Goal: Complete application form: Complete application form

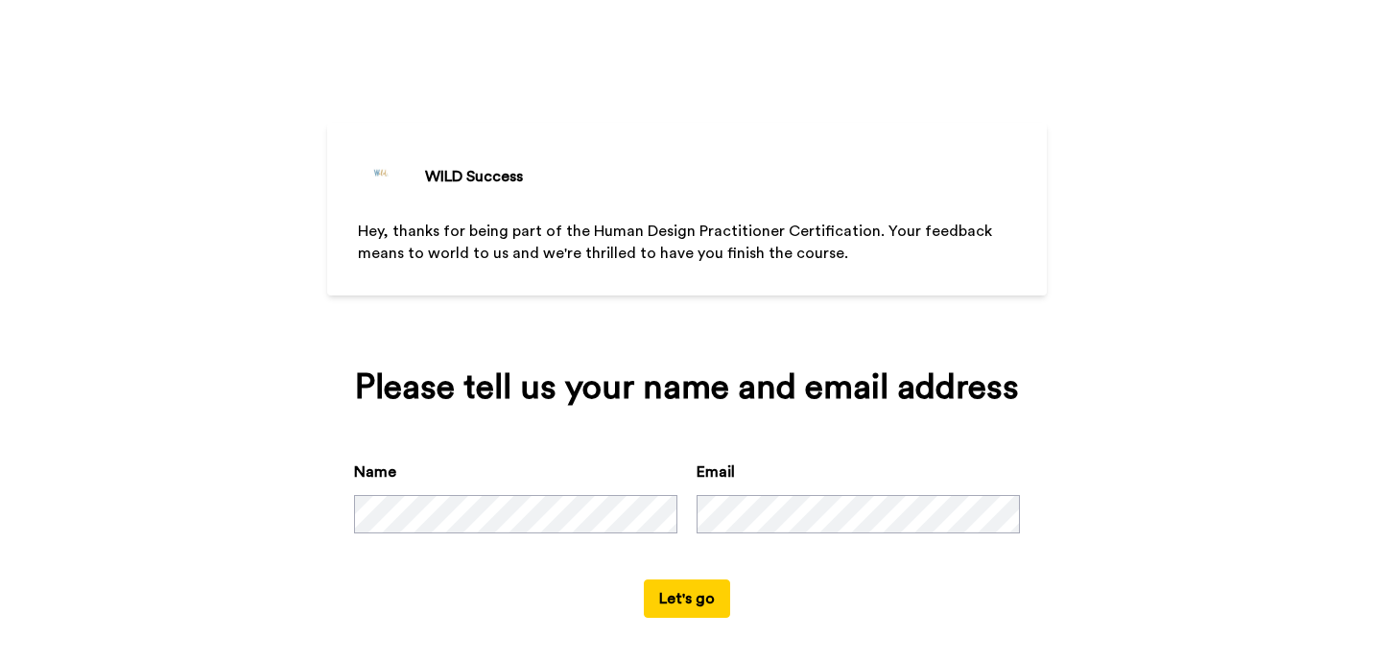
click at [707, 596] on button "Let's go" at bounding box center [687, 599] width 86 height 38
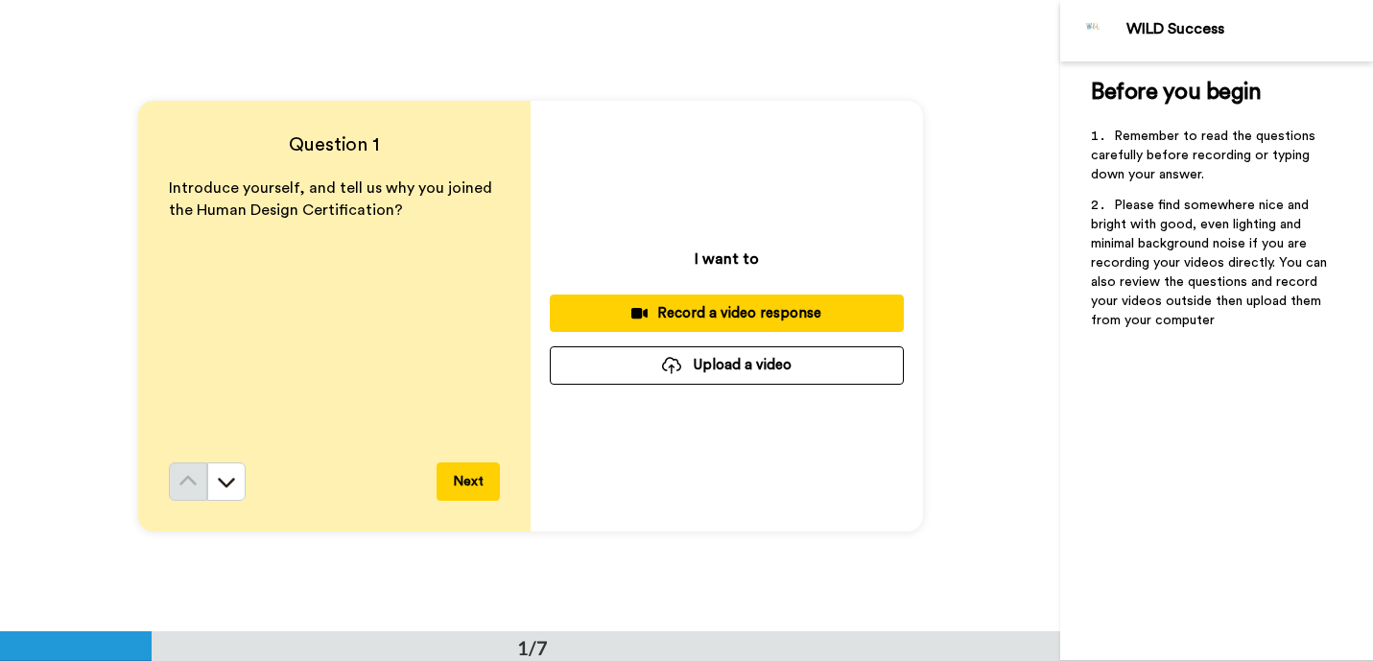
click at [469, 482] on button "Next" at bounding box center [468, 482] width 63 height 38
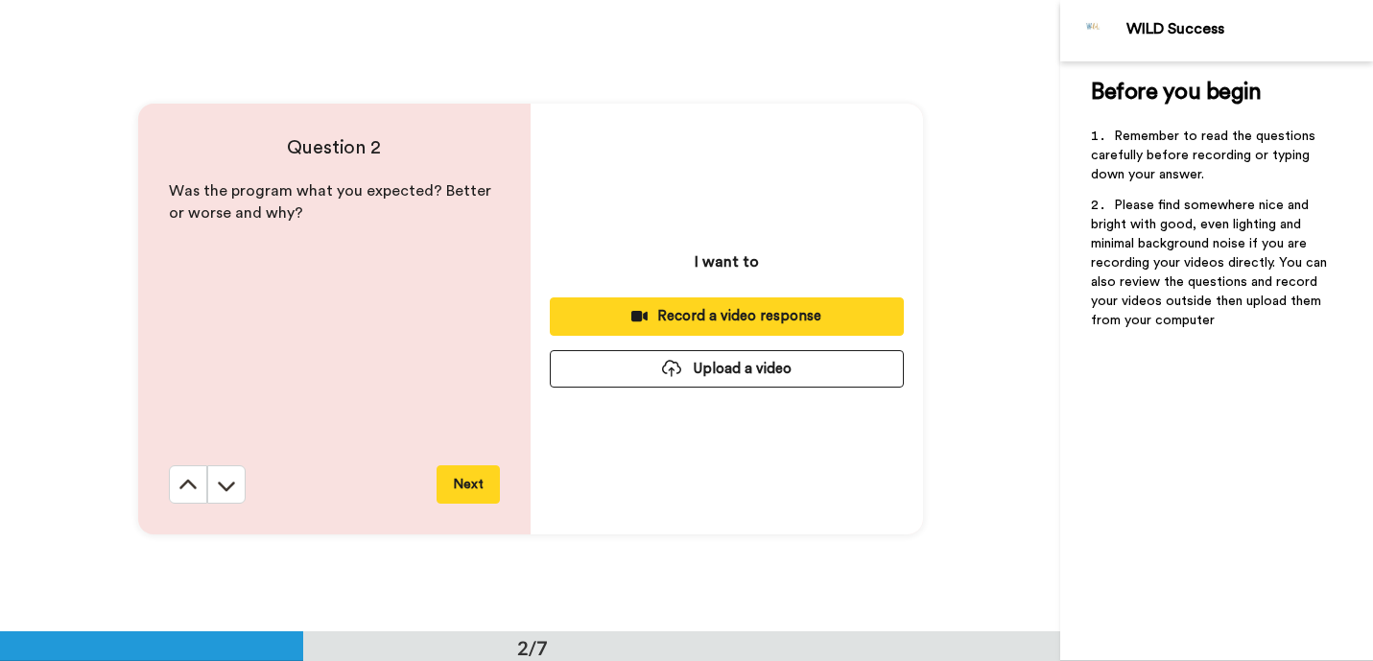
scroll to position [632, 0]
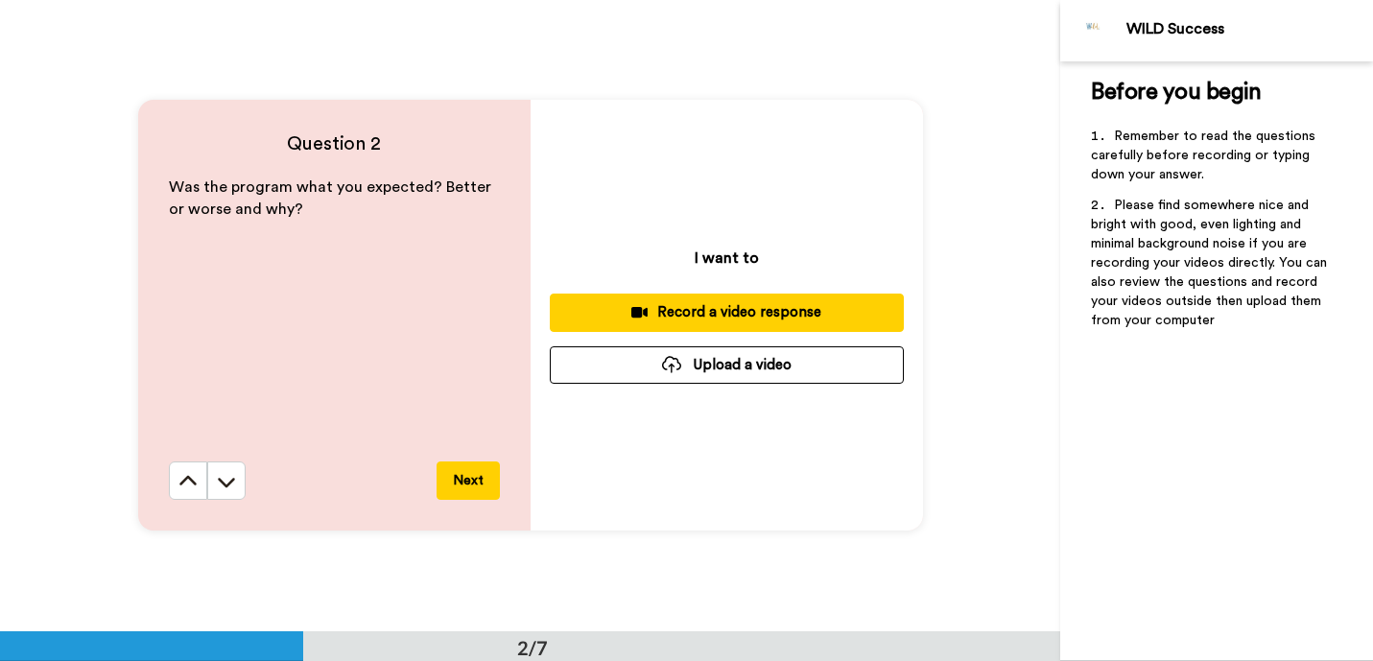
click at [469, 482] on button "Next" at bounding box center [468, 481] width 63 height 38
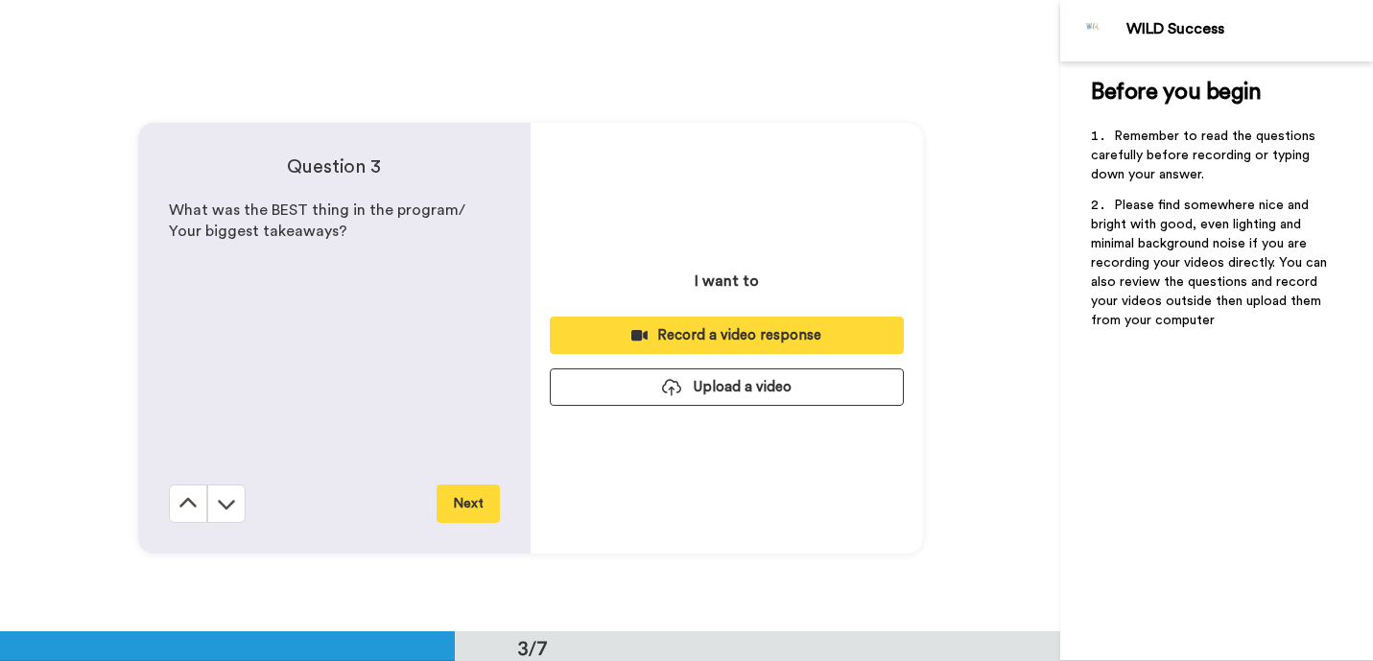
scroll to position [1264, 0]
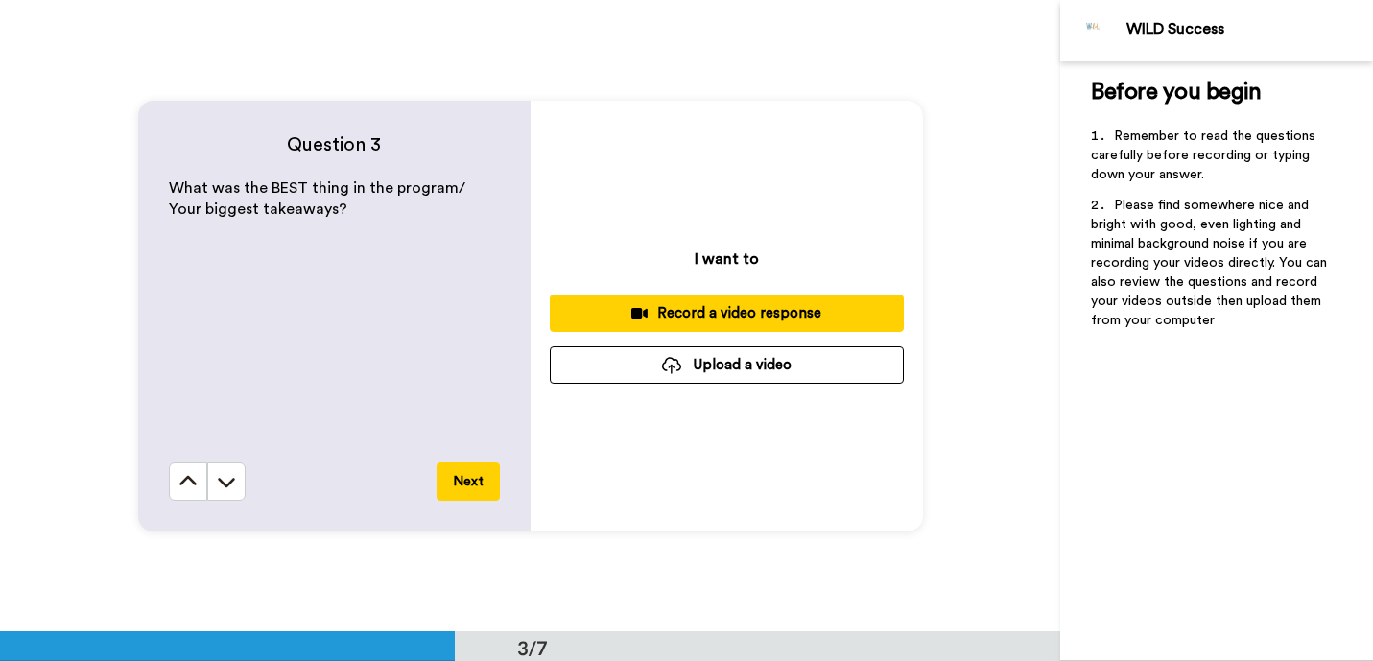
click at [469, 482] on button "Next" at bounding box center [468, 482] width 63 height 38
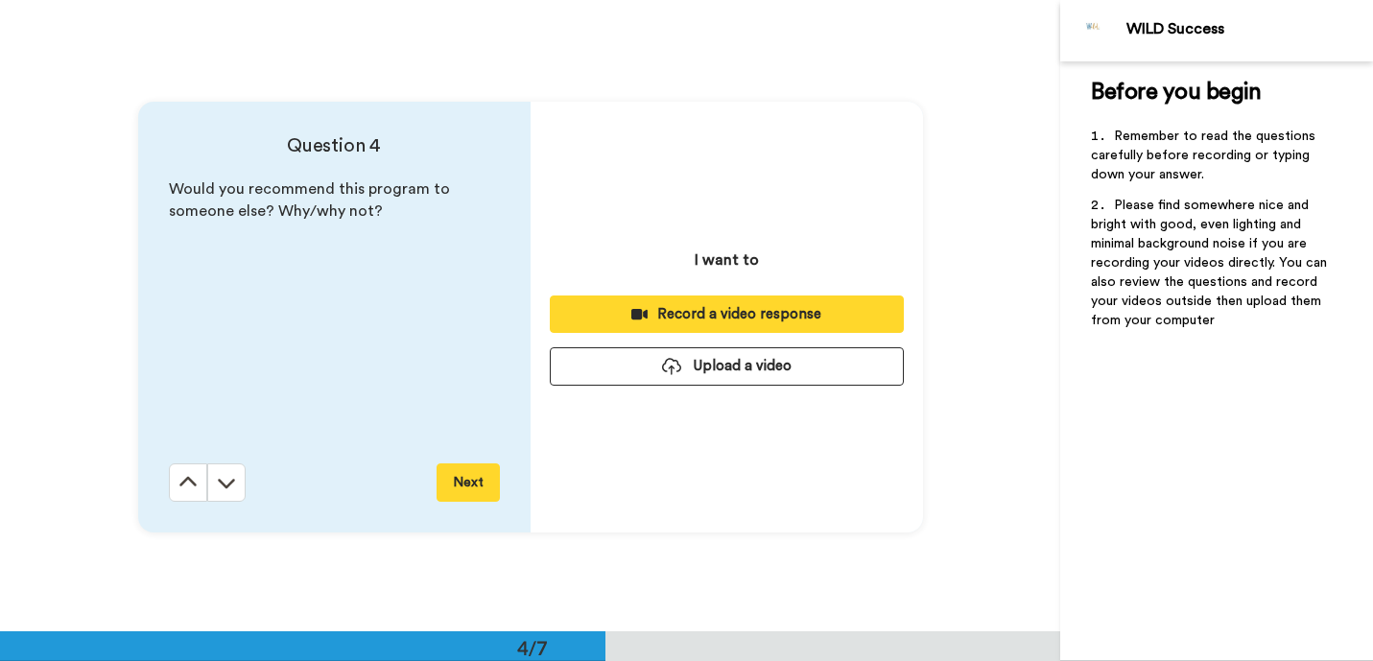
scroll to position [1897, 0]
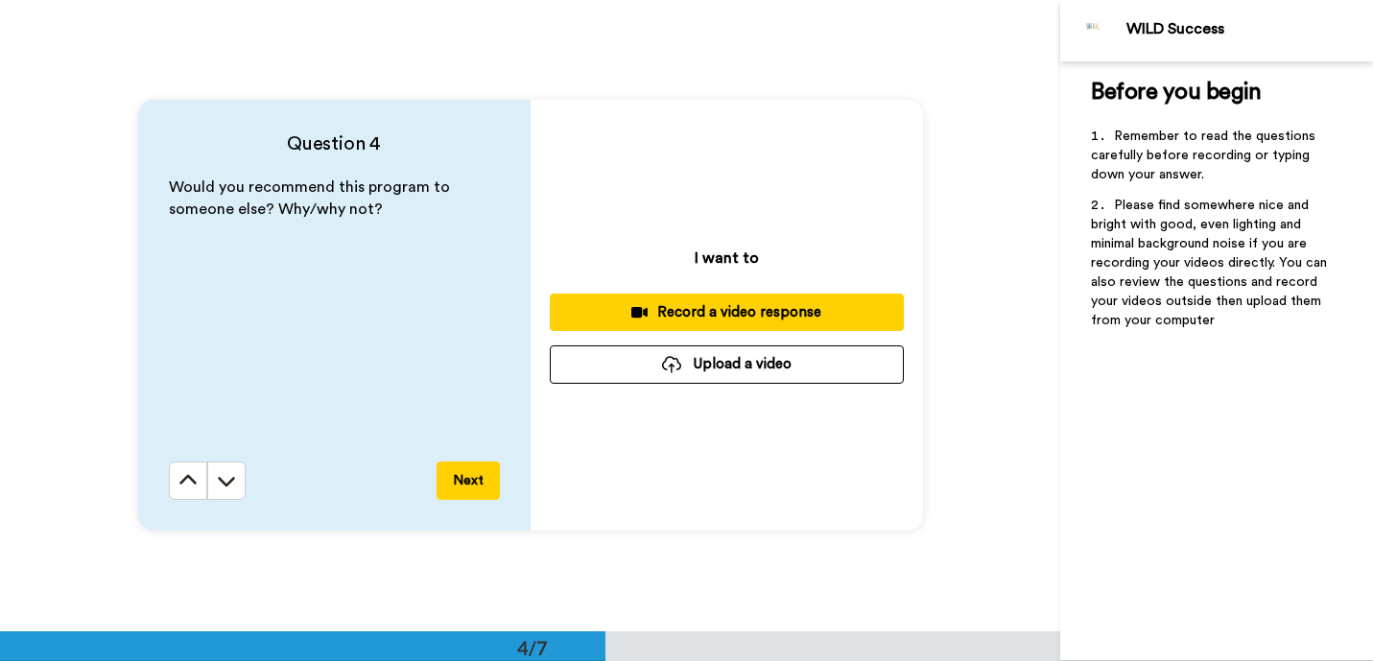
click at [469, 482] on button "Next" at bounding box center [468, 481] width 63 height 38
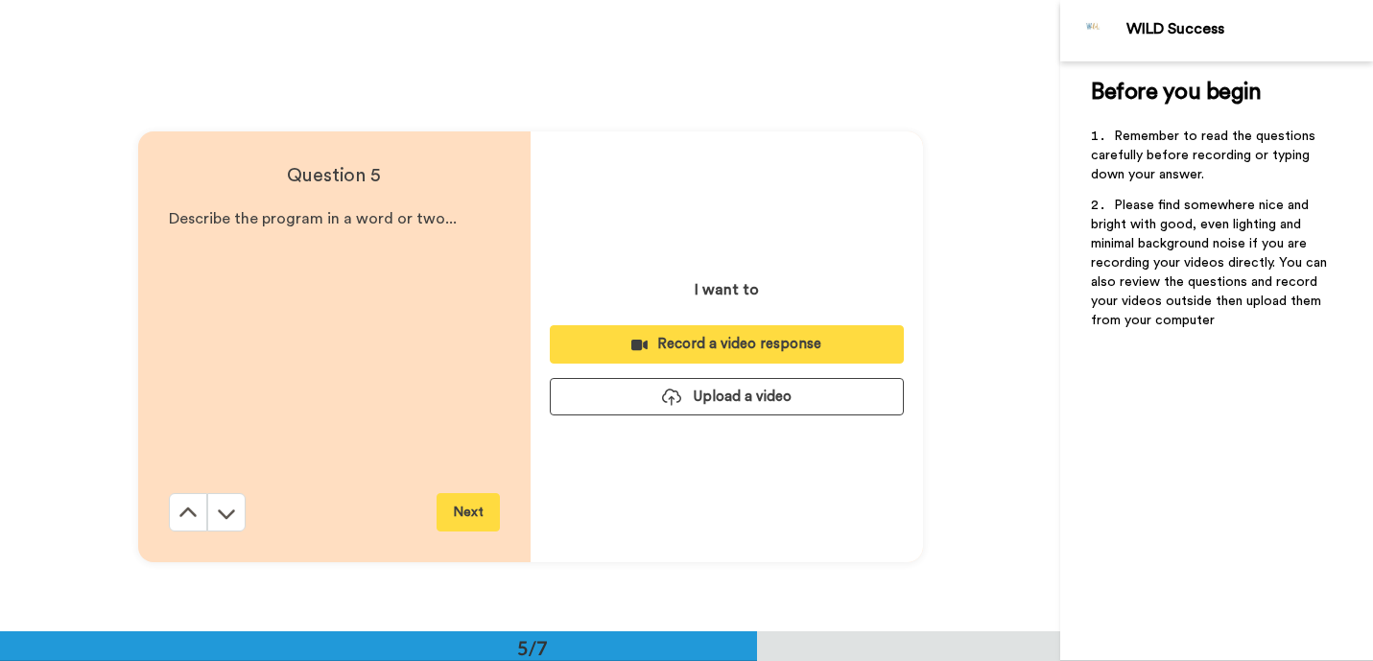
scroll to position [2528, 0]
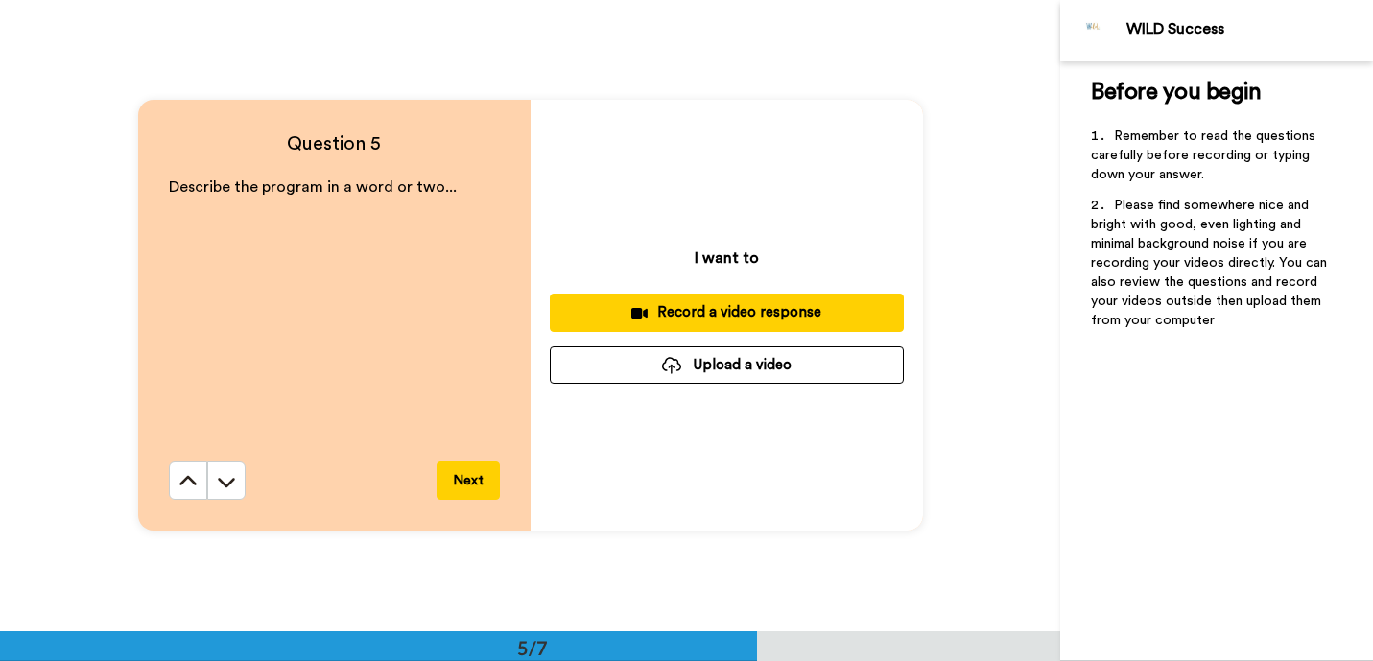
click at [469, 482] on button "Next" at bounding box center [468, 481] width 63 height 38
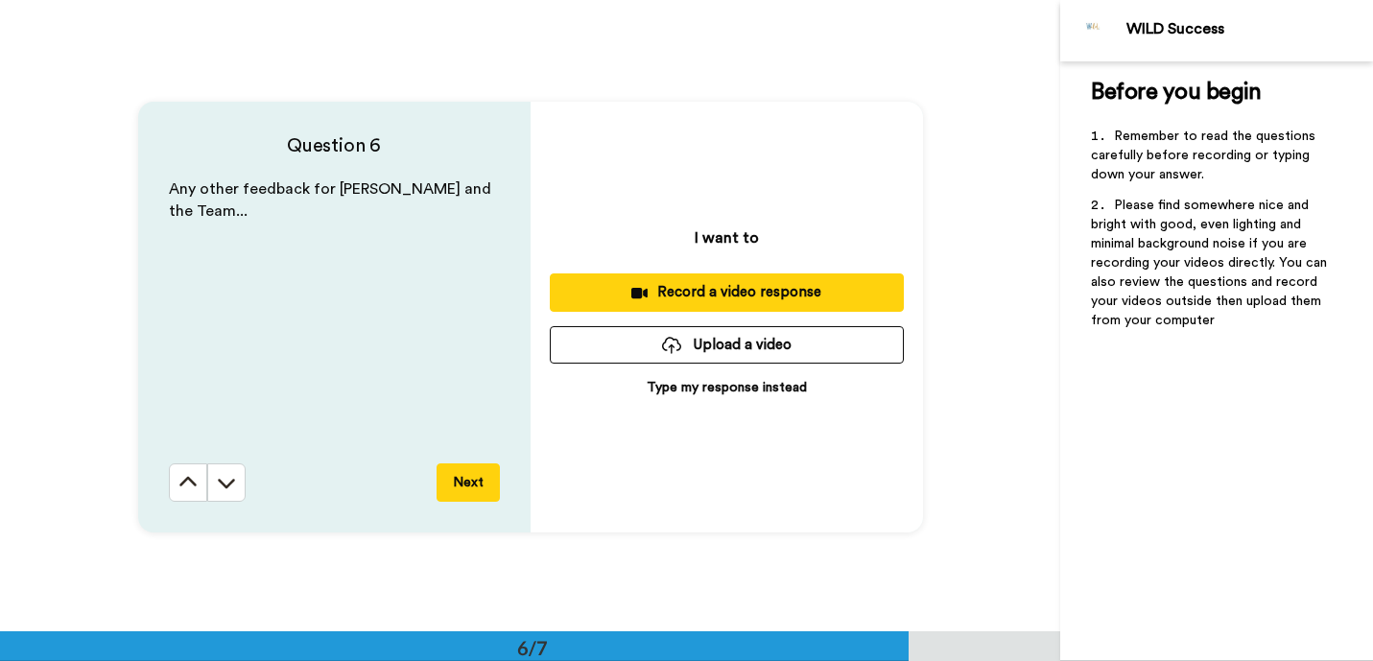
scroll to position [3161, 0]
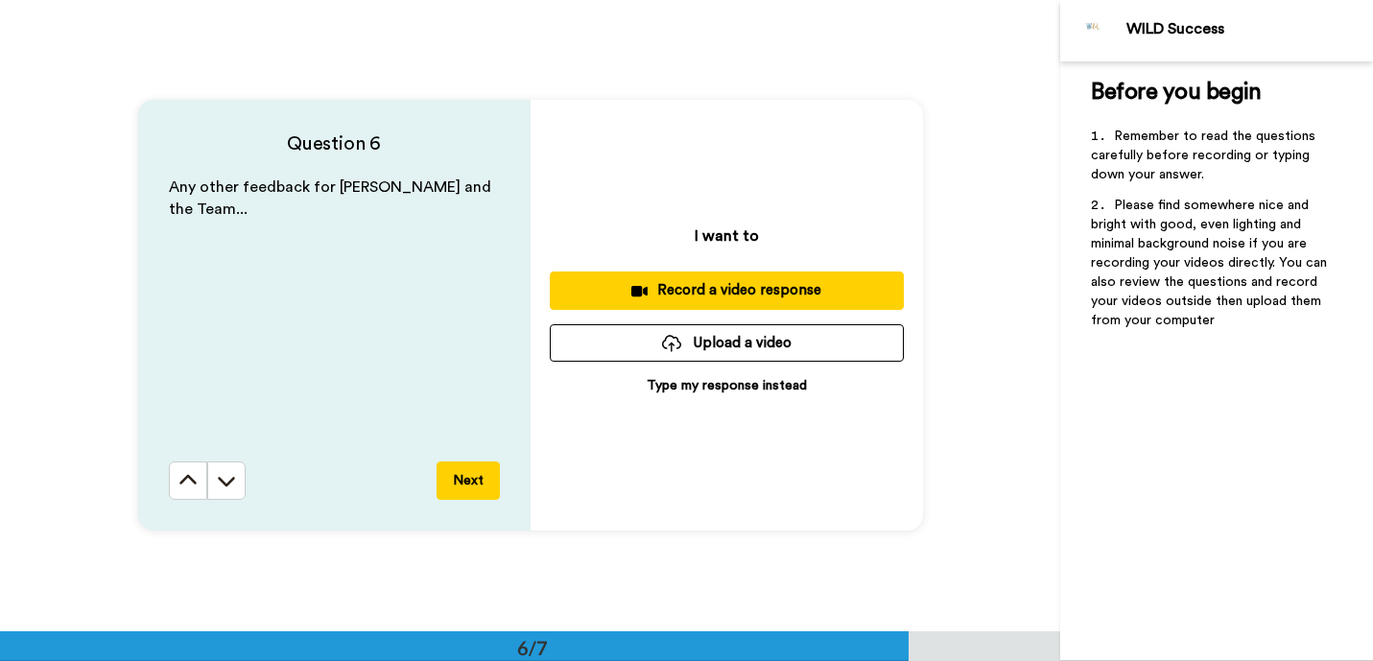
click at [469, 482] on button "Next" at bounding box center [468, 481] width 63 height 38
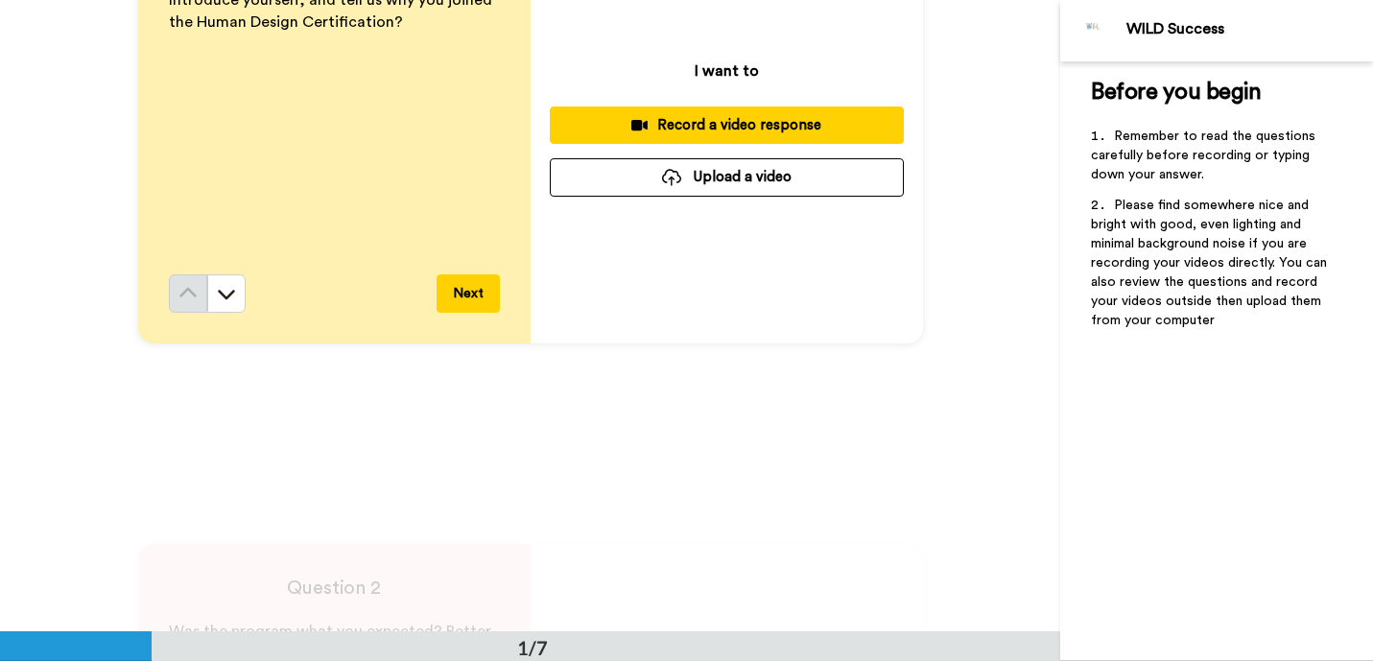
scroll to position [72, 0]
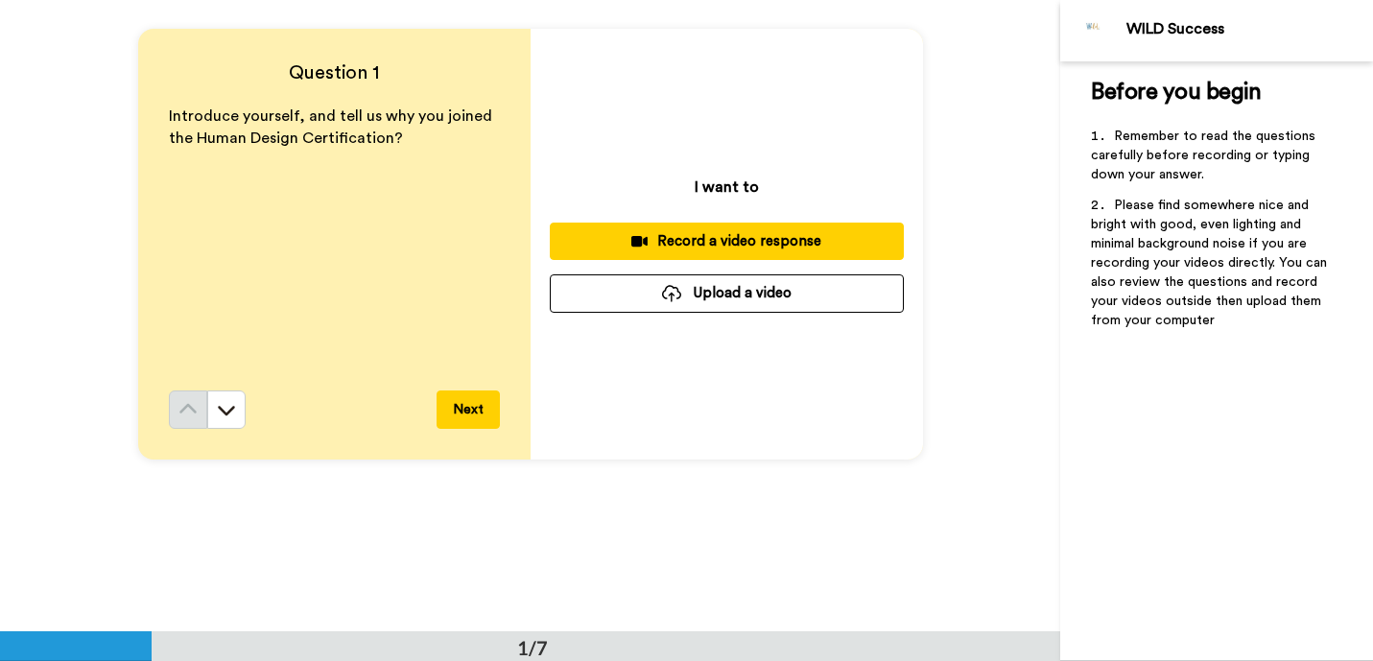
click at [679, 250] on div "Record a video response" at bounding box center [726, 241] width 323 height 20
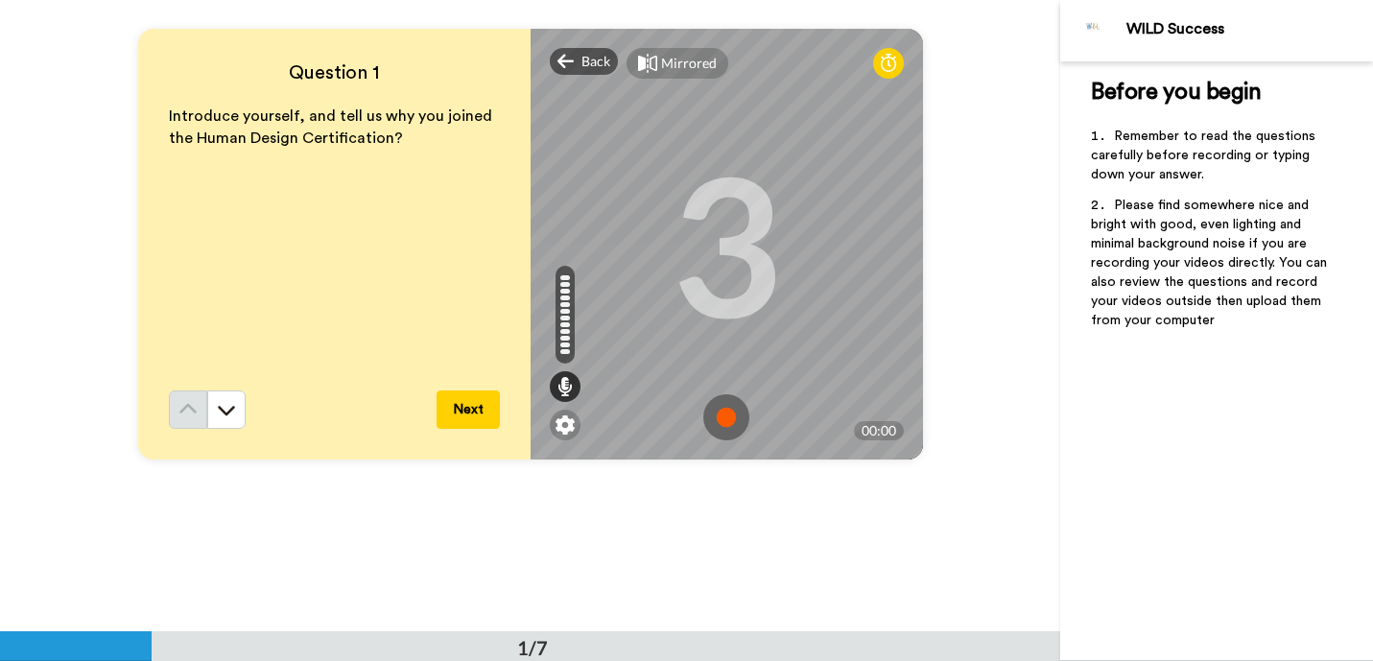
click at [728, 405] on img at bounding box center [727, 417] width 46 height 46
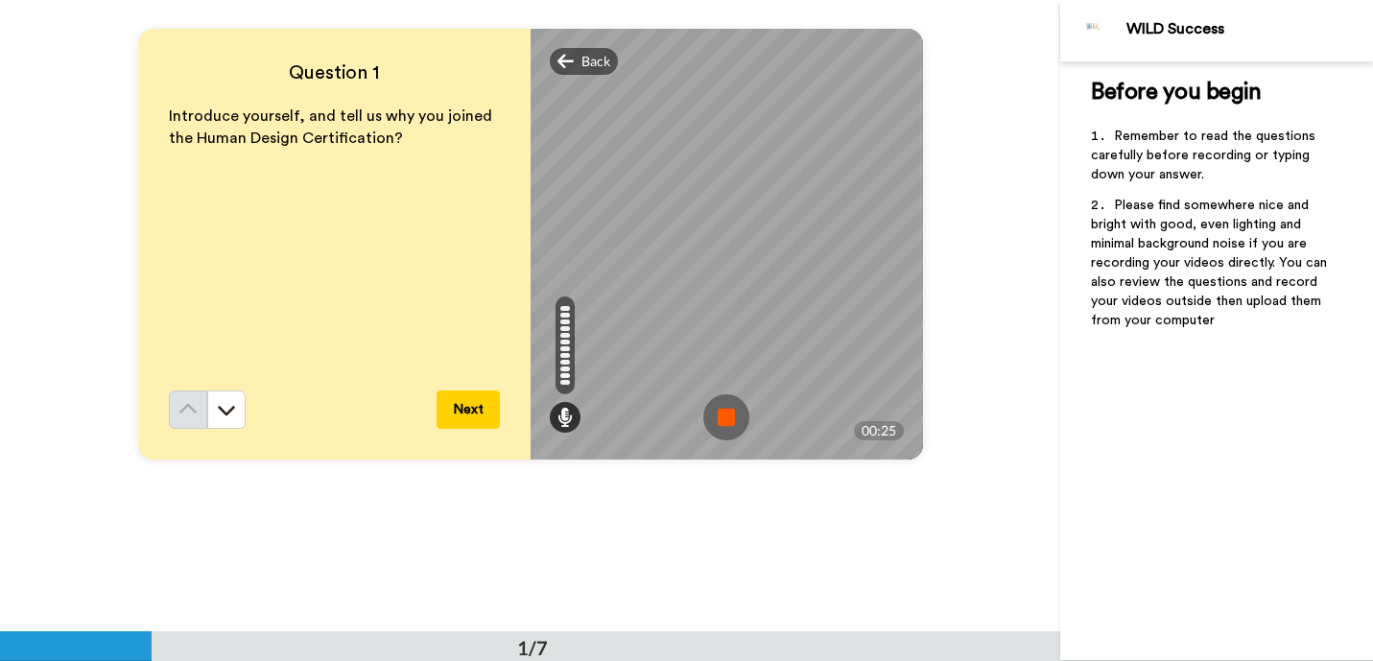
click at [728, 406] on img at bounding box center [727, 417] width 46 height 46
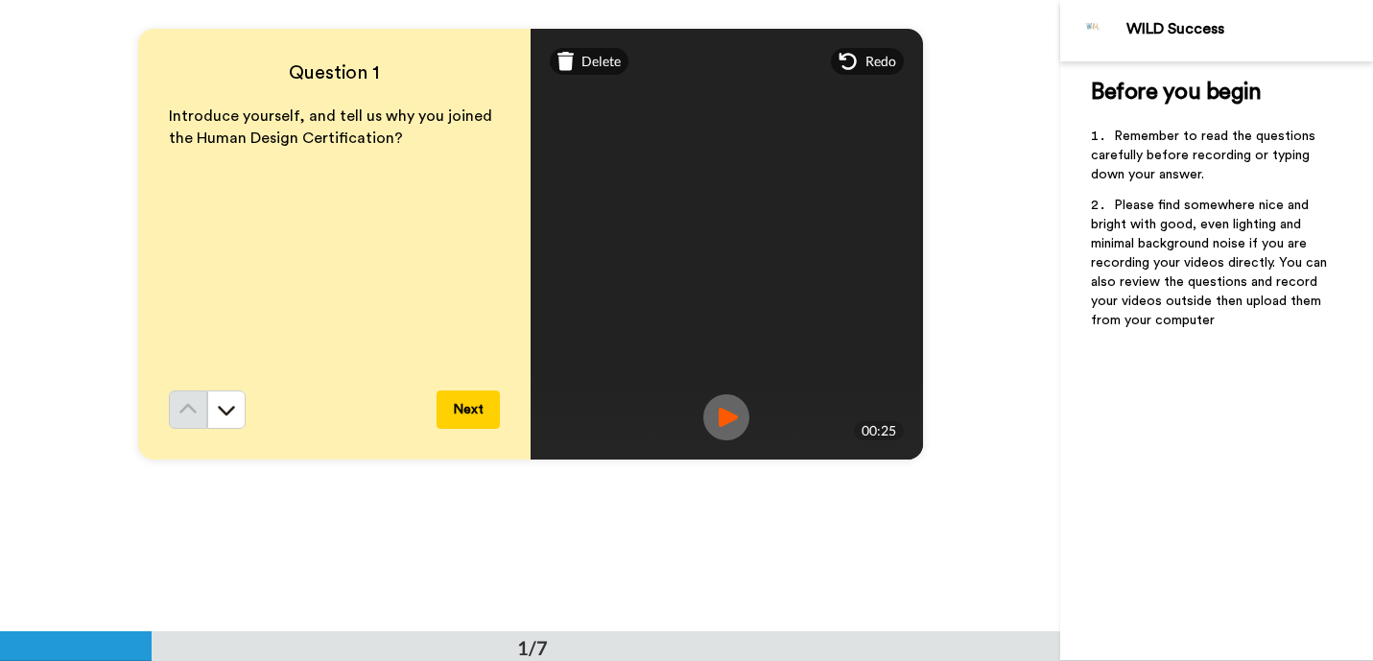
click at [725, 412] on img at bounding box center [727, 417] width 46 height 46
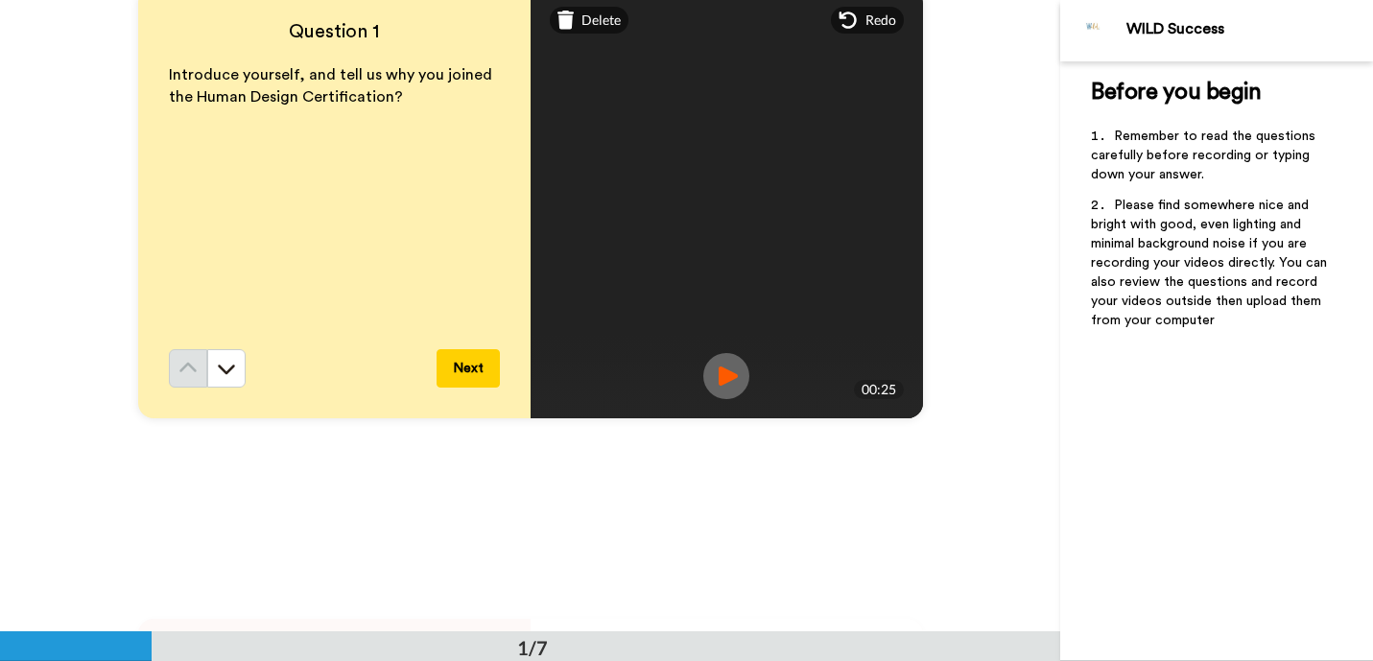
scroll to position [186, 0]
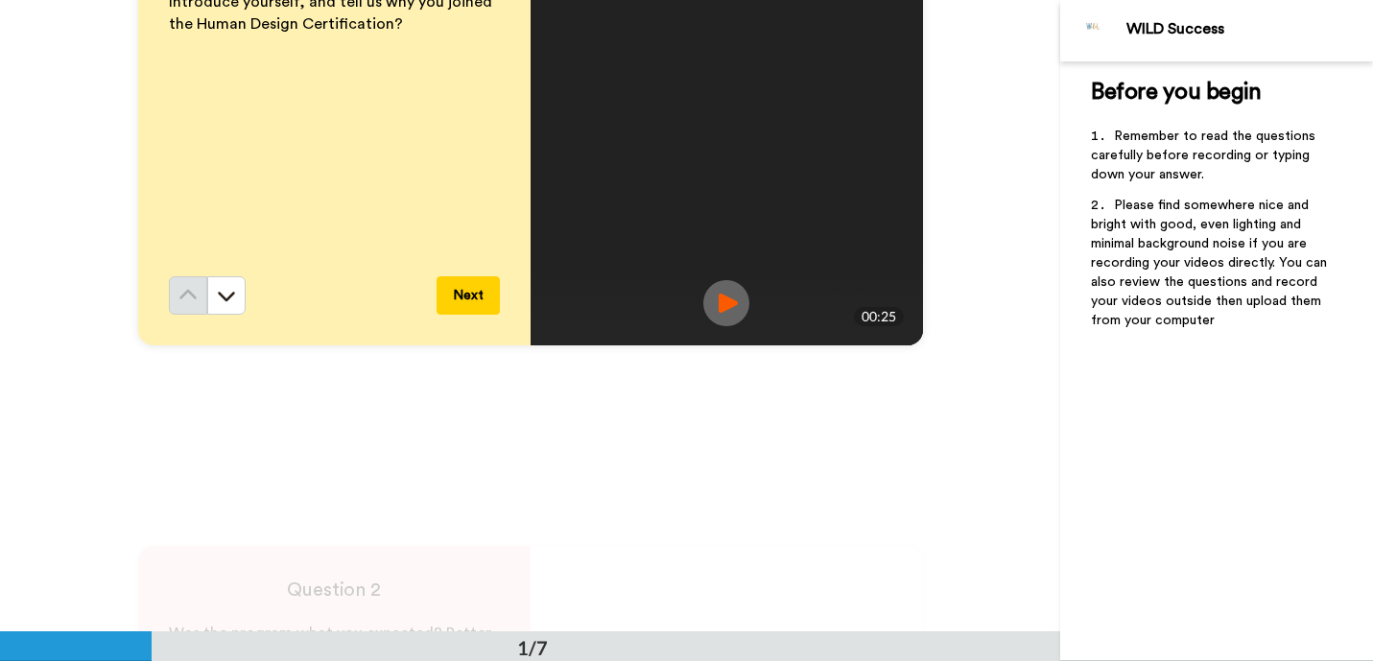
click at [488, 296] on button "Next" at bounding box center [468, 295] width 63 height 38
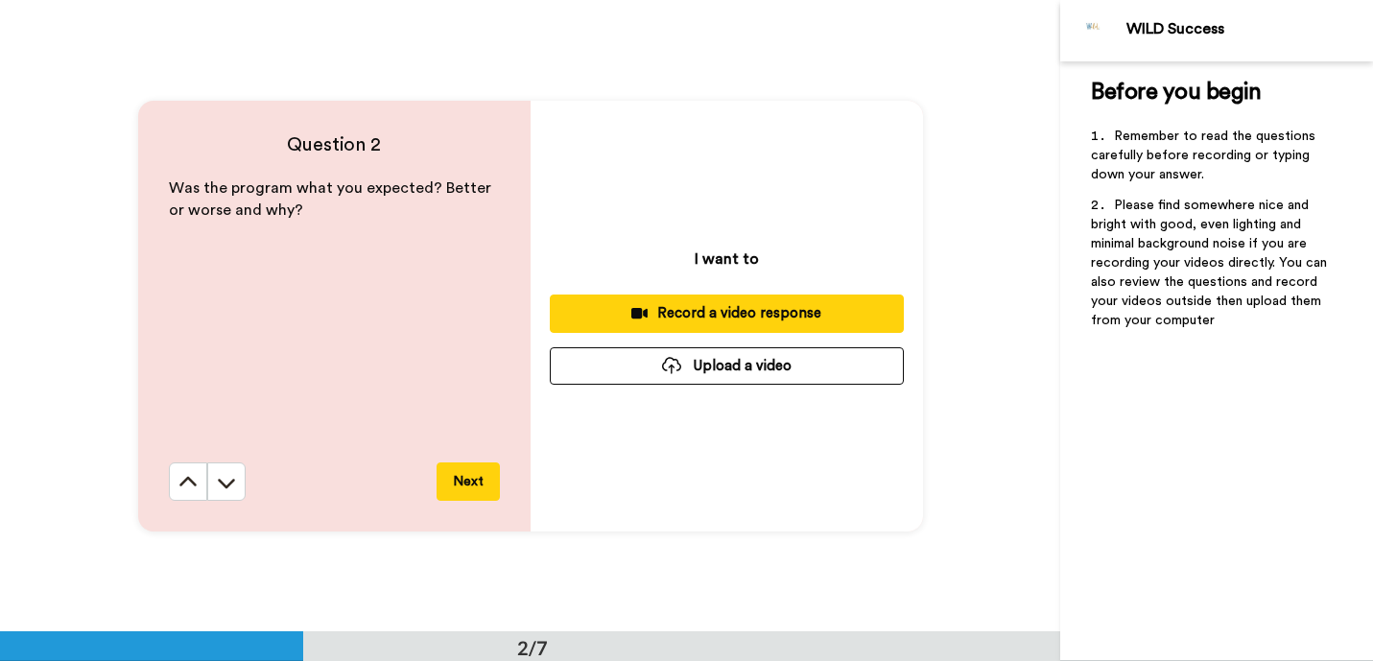
scroll to position [632, 0]
click at [665, 318] on div "Record a video response" at bounding box center [726, 312] width 323 height 20
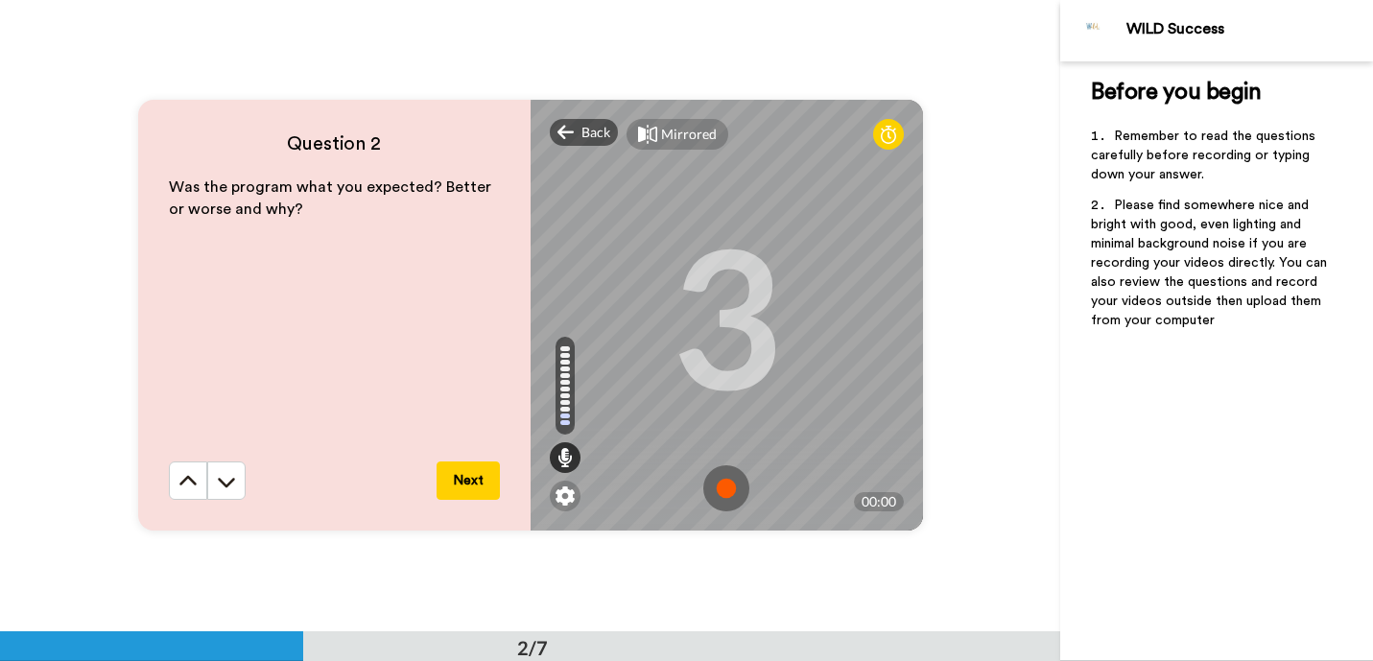
click at [726, 490] on img at bounding box center [727, 488] width 46 height 46
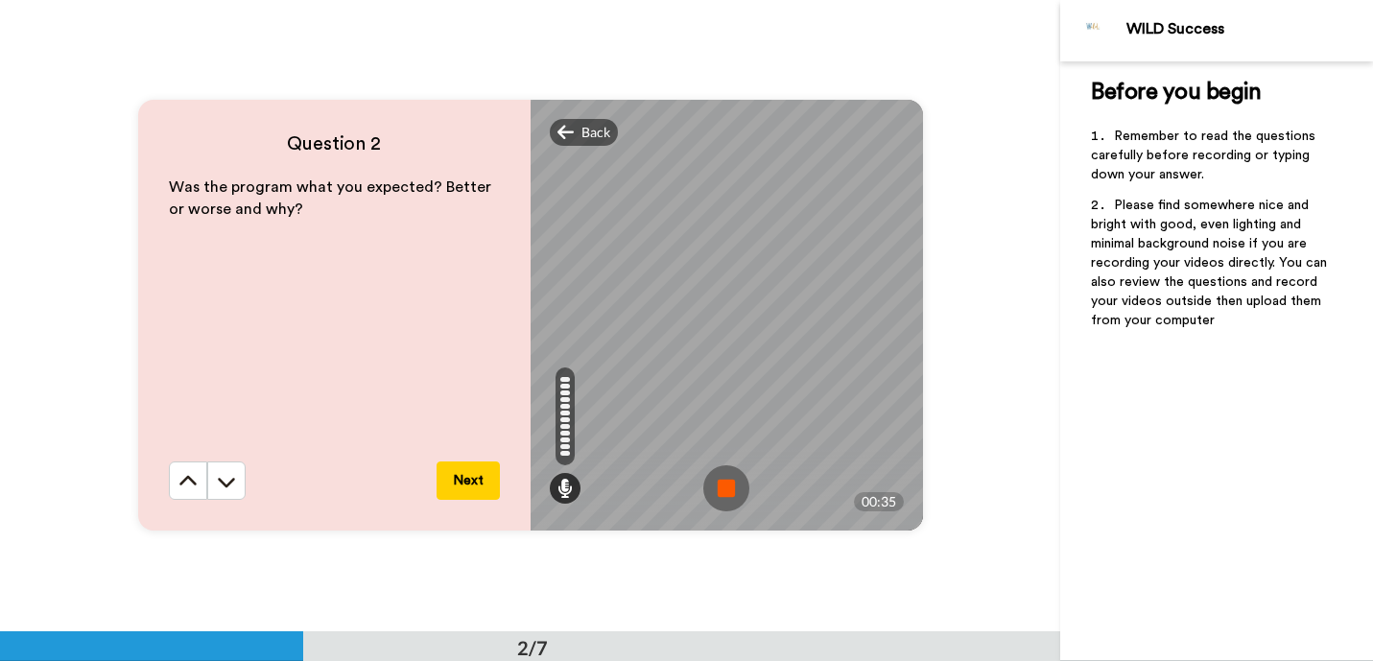
click at [727, 492] on img at bounding box center [727, 488] width 46 height 46
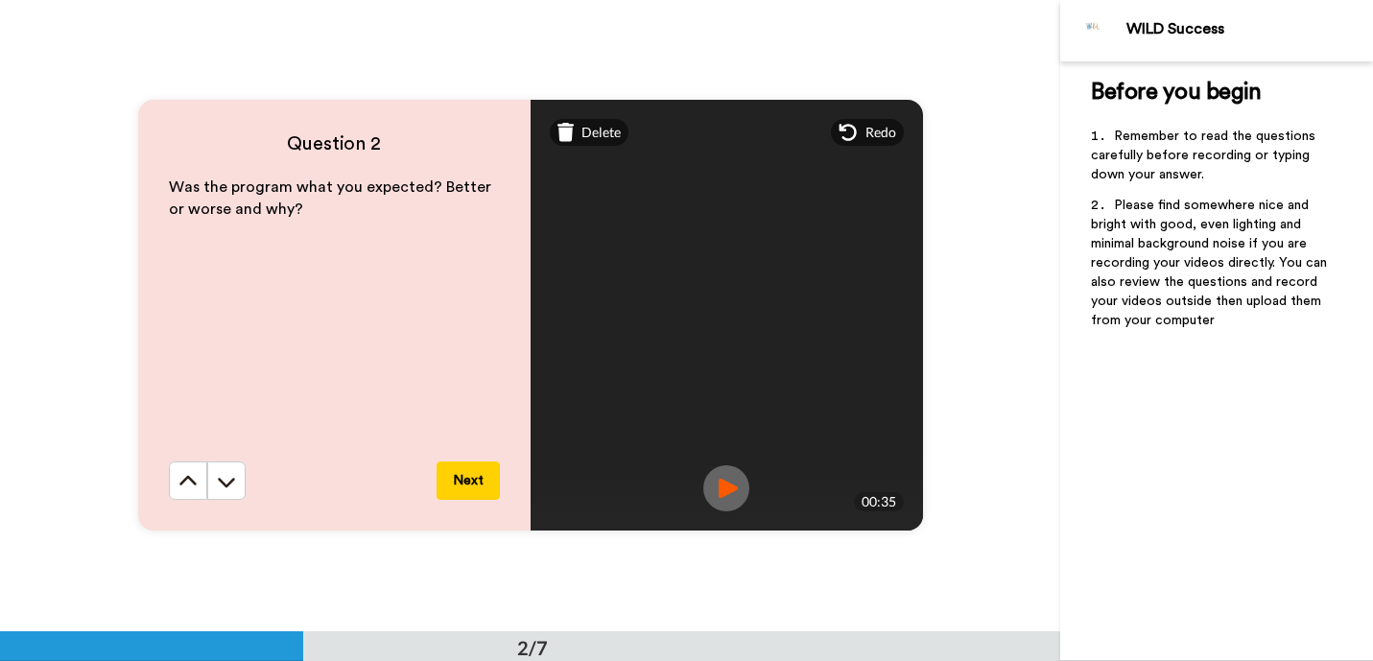
click at [479, 478] on button "Next" at bounding box center [468, 481] width 63 height 38
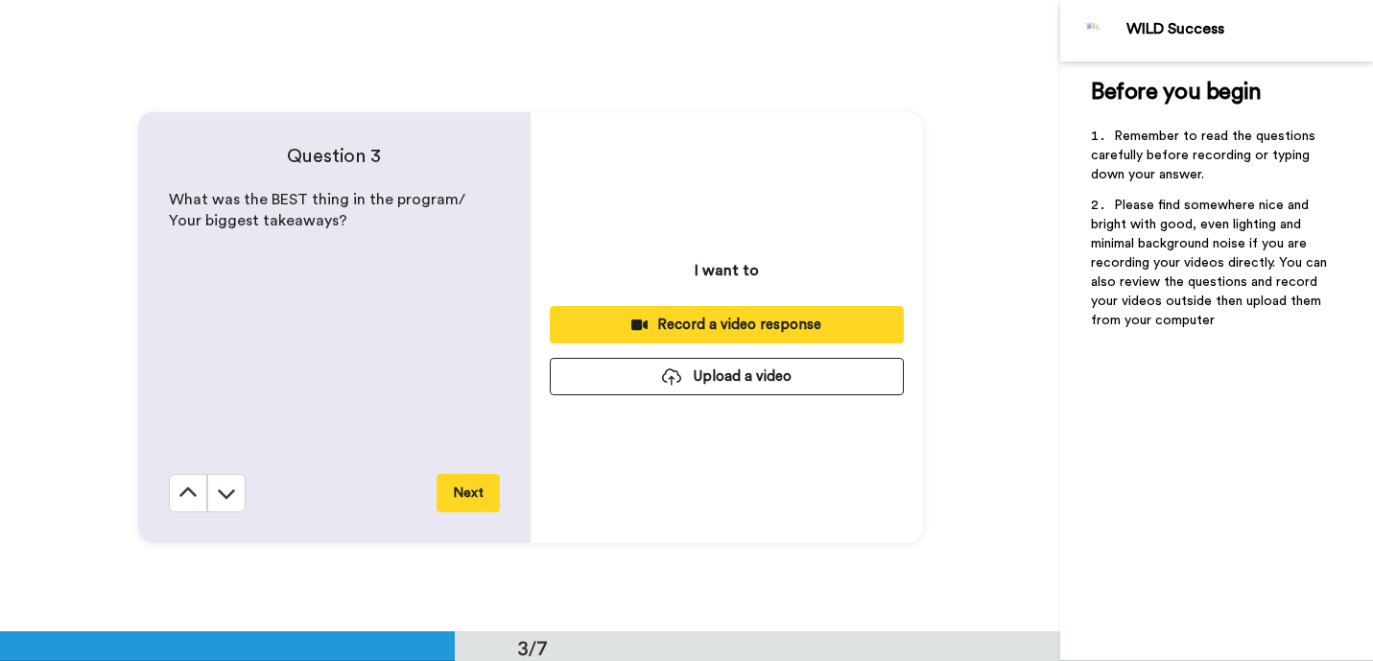
scroll to position [1264, 0]
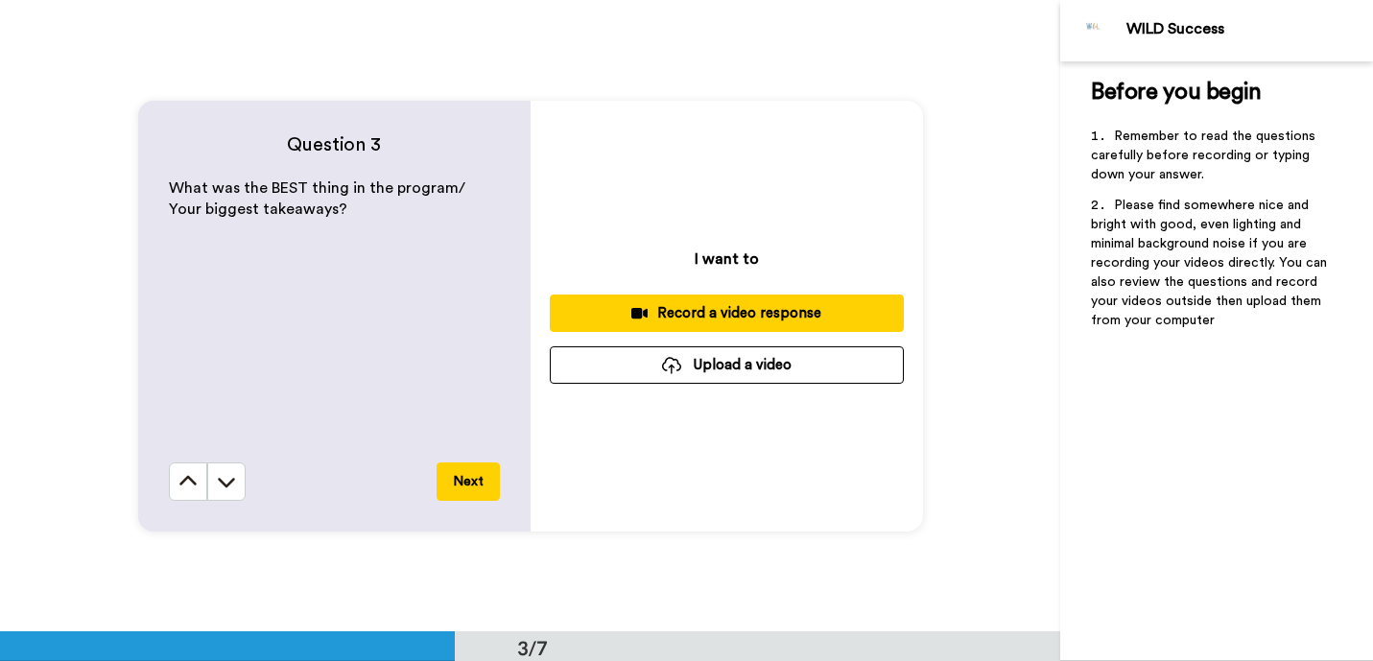
click at [680, 321] on div "Record a video response" at bounding box center [726, 313] width 323 height 20
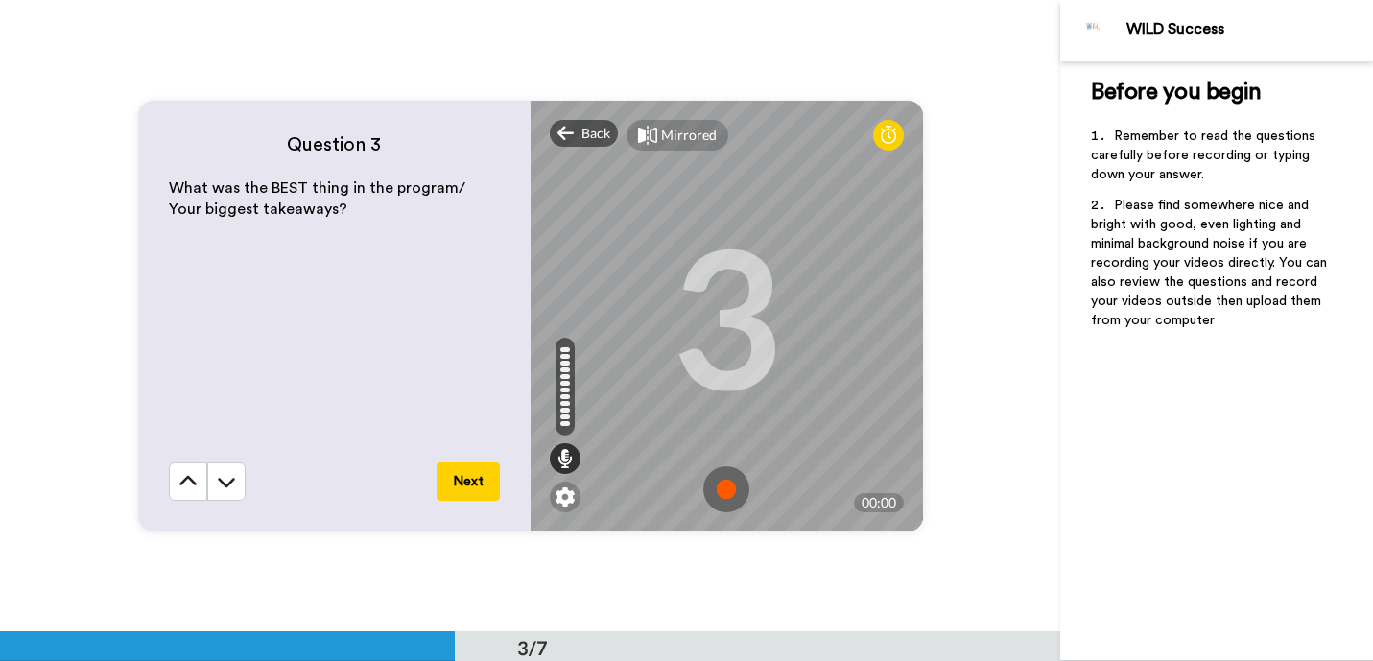
click at [727, 494] on img at bounding box center [727, 489] width 46 height 46
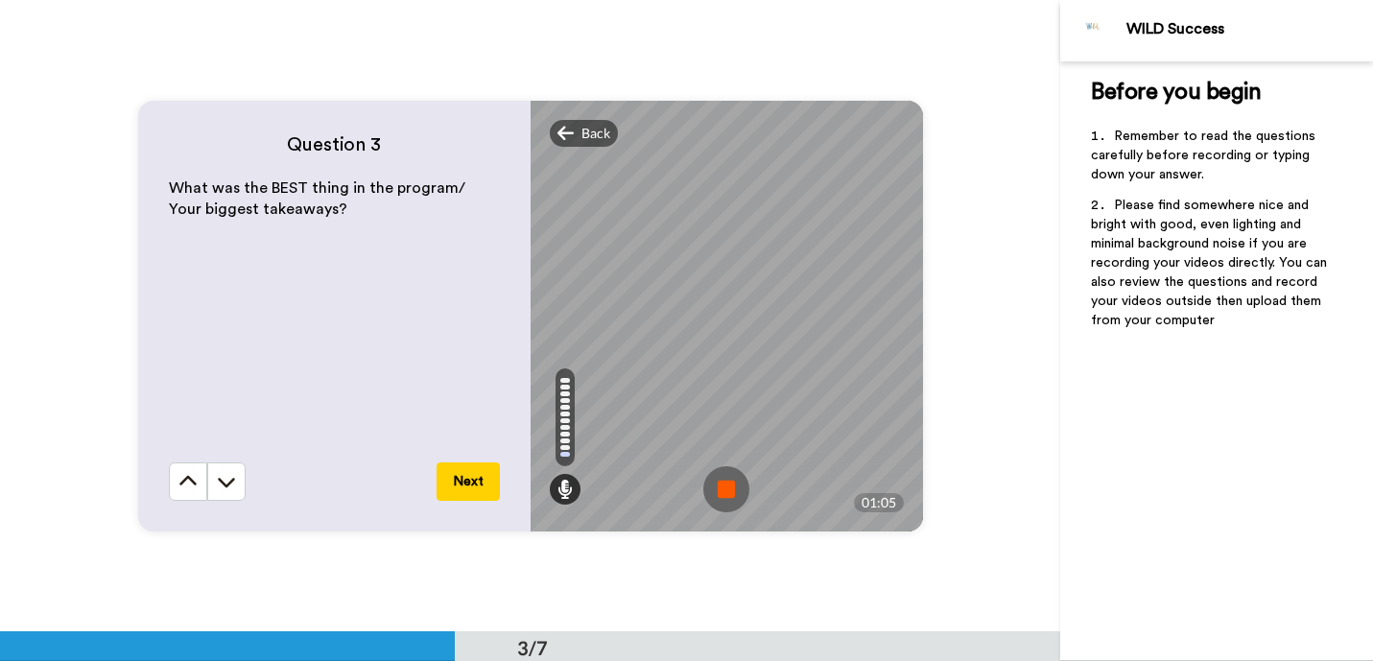
click at [725, 495] on img at bounding box center [727, 489] width 46 height 46
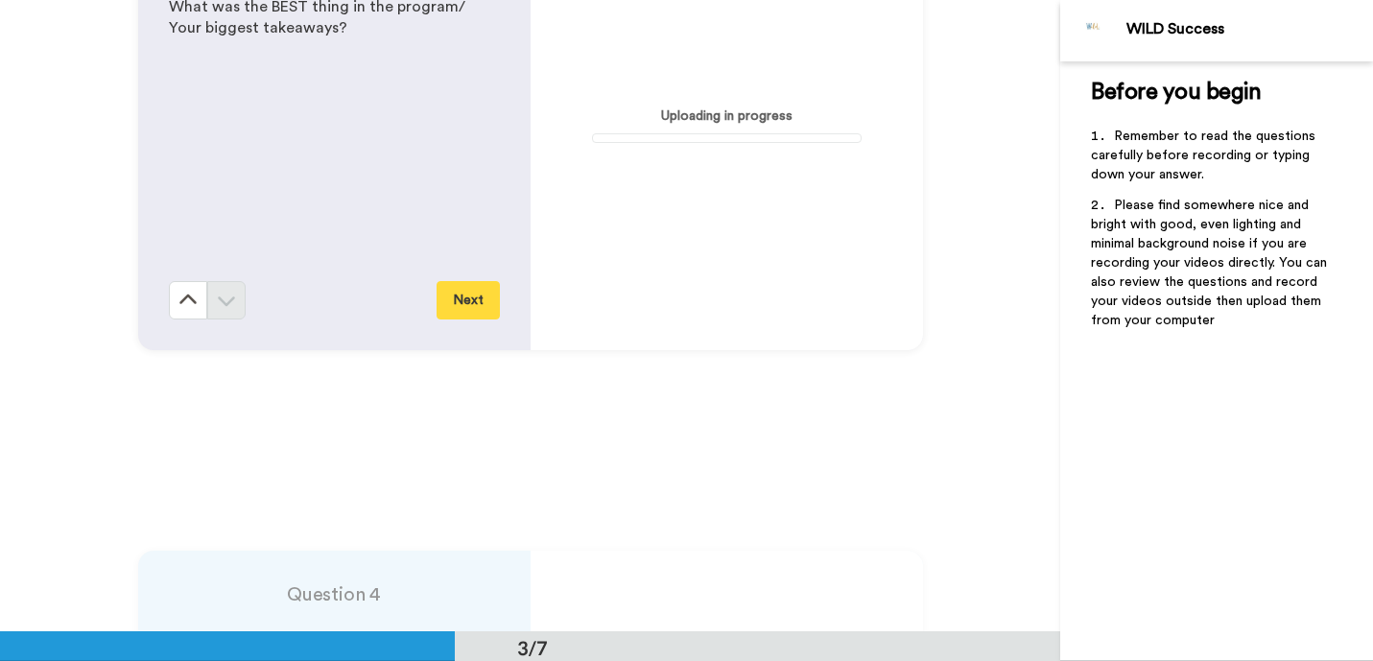
scroll to position [1419, 0]
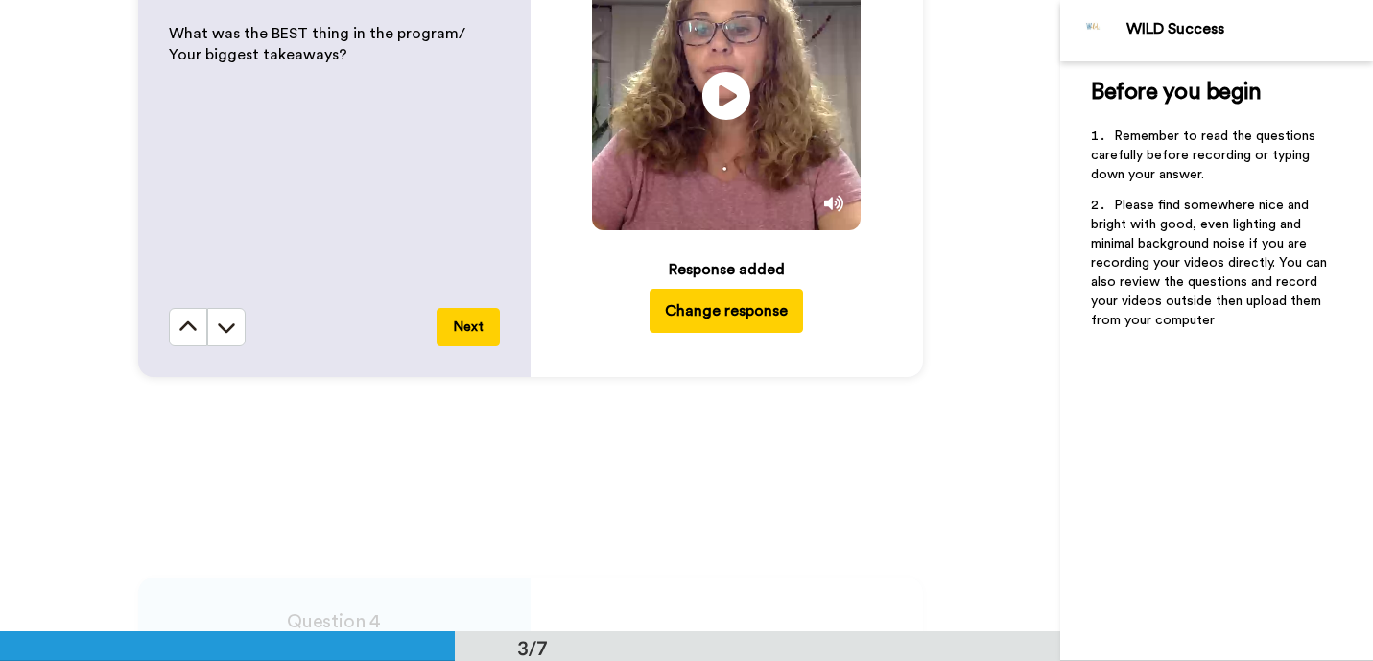
click at [472, 334] on button "Next" at bounding box center [468, 327] width 63 height 38
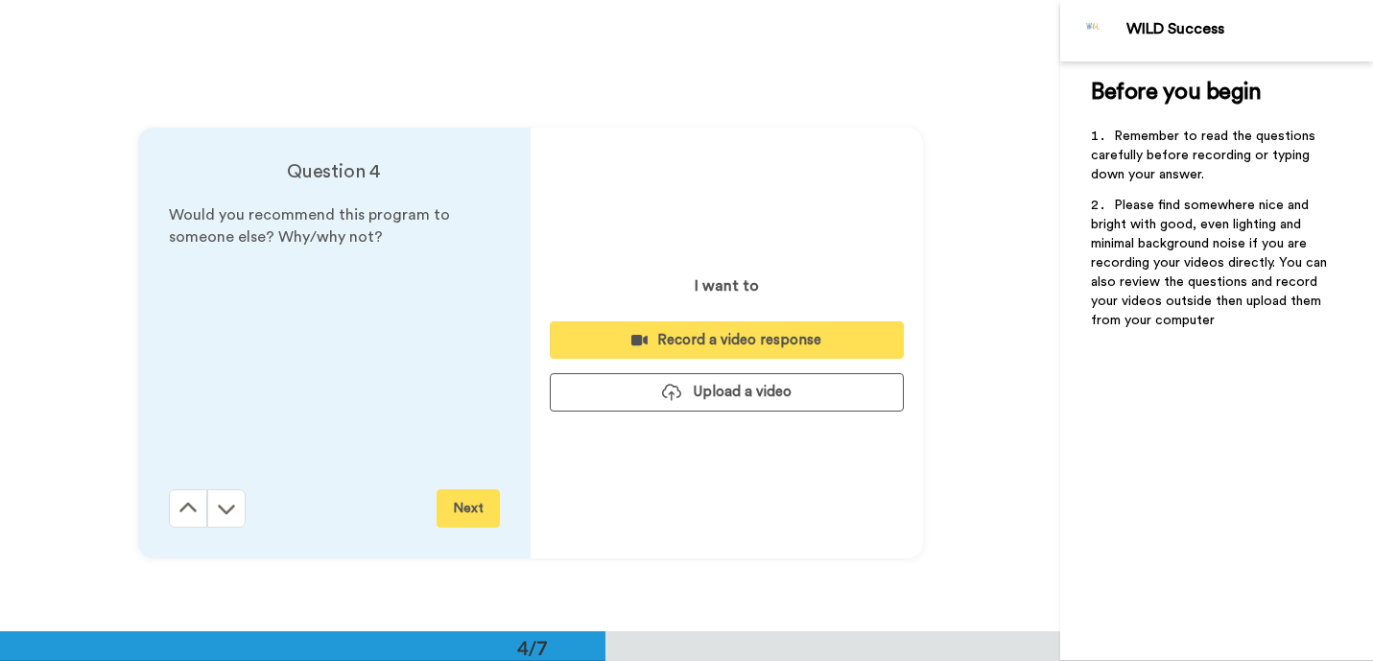
scroll to position [1897, 0]
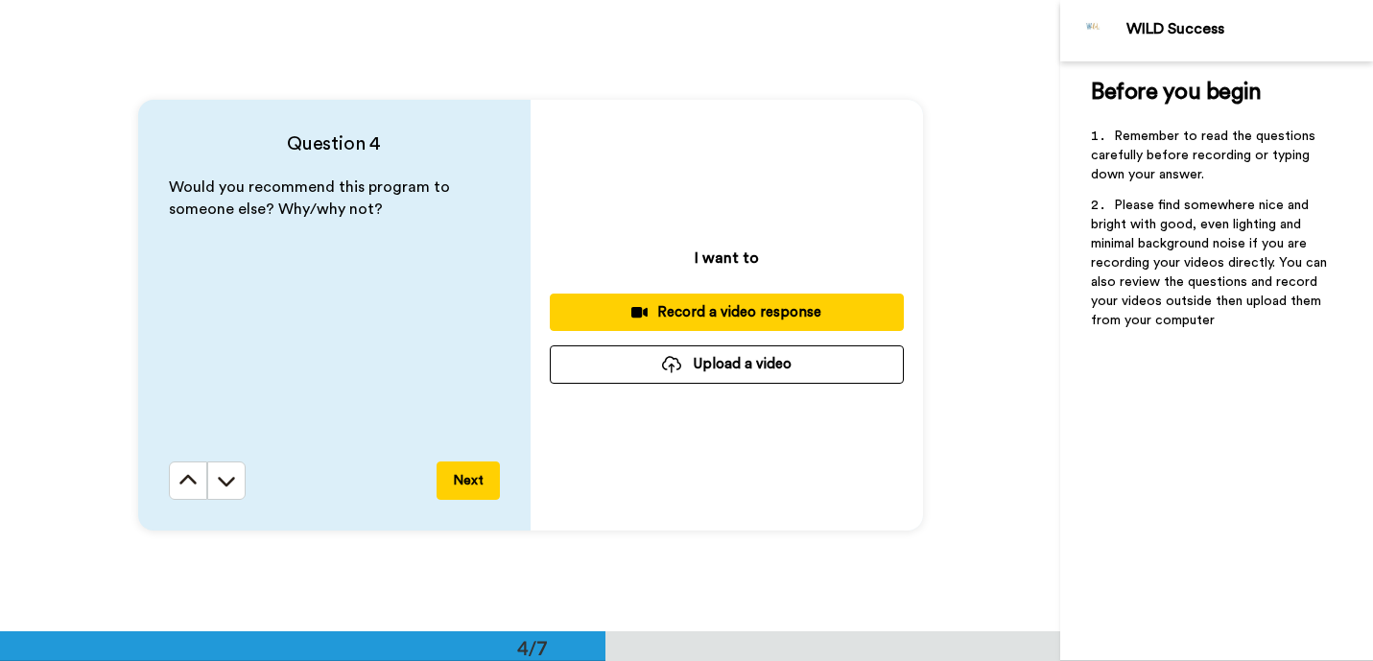
click at [610, 316] on div "Record a video response" at bounding box center [726, 312] width 323 height 20
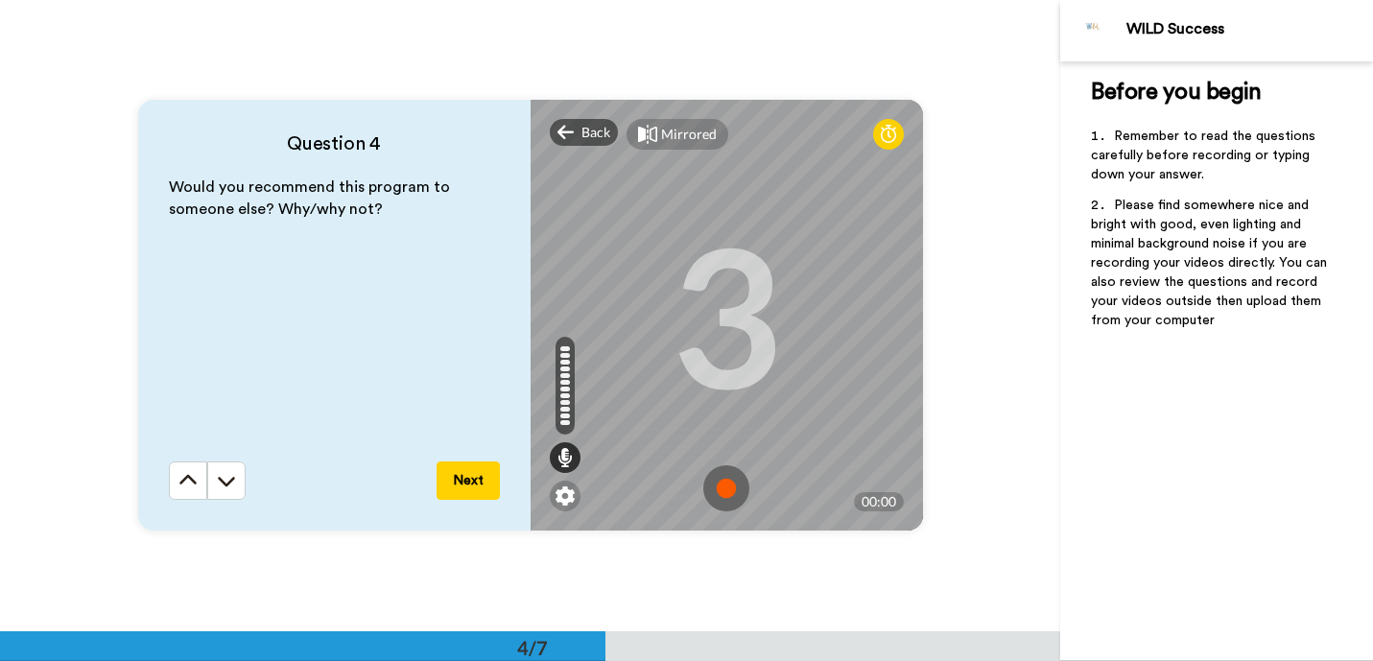
click at [717, 482] on img at bounding box center [727, 488] width 46 height 46
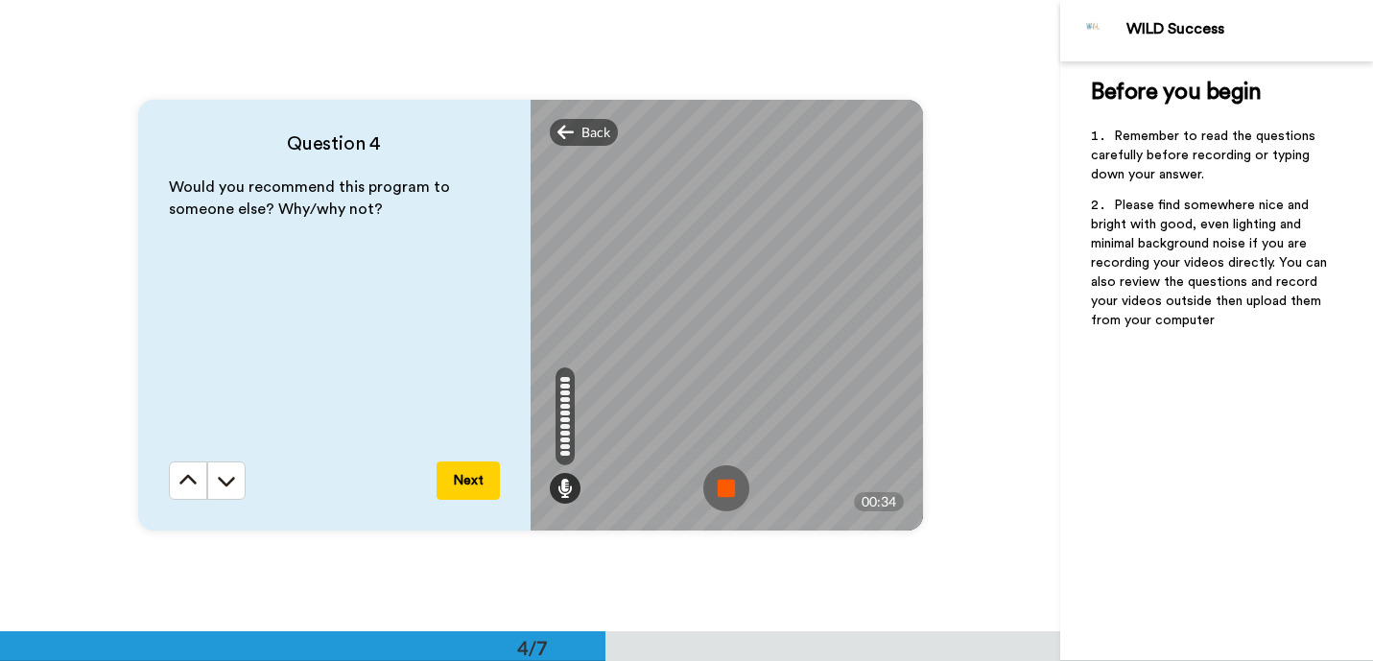
click at [723, 490] on img at bounding box center [727, 488] width 46 height 46
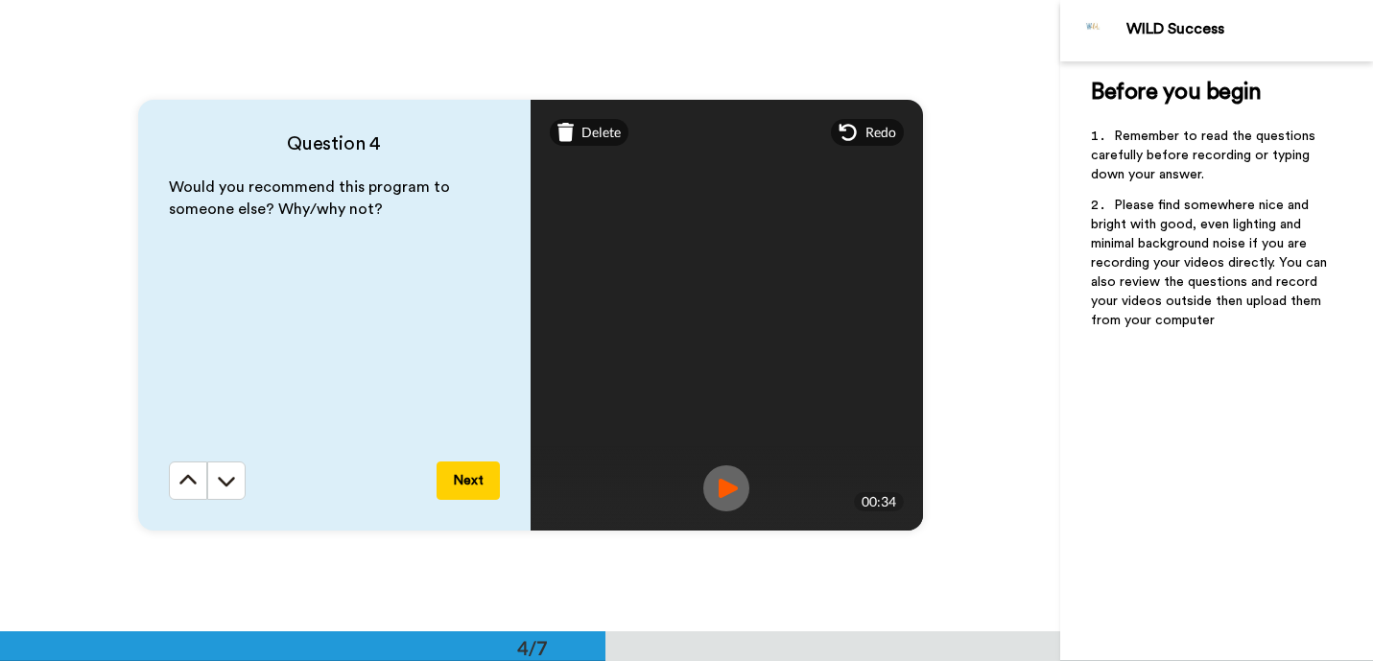
click at [473, 475] on button "Next" at bounding box center [468, 481] width 63 height 38
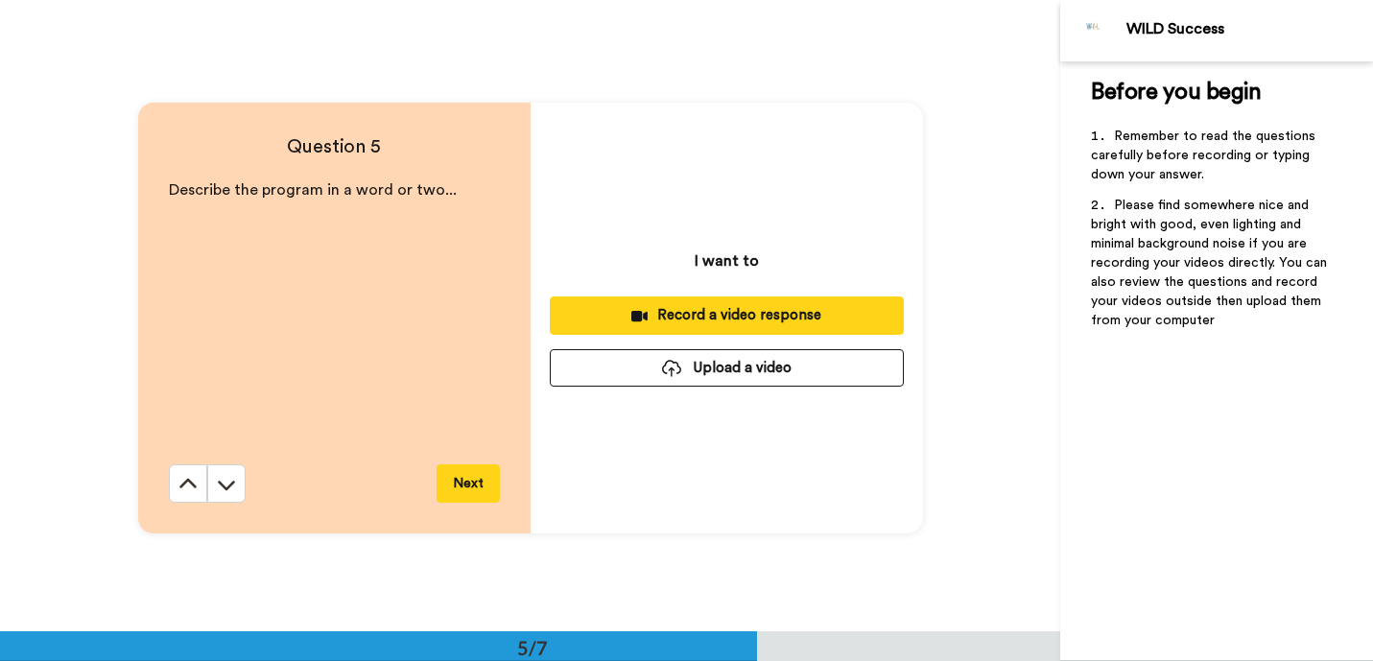
scroll to position [2528, 0]
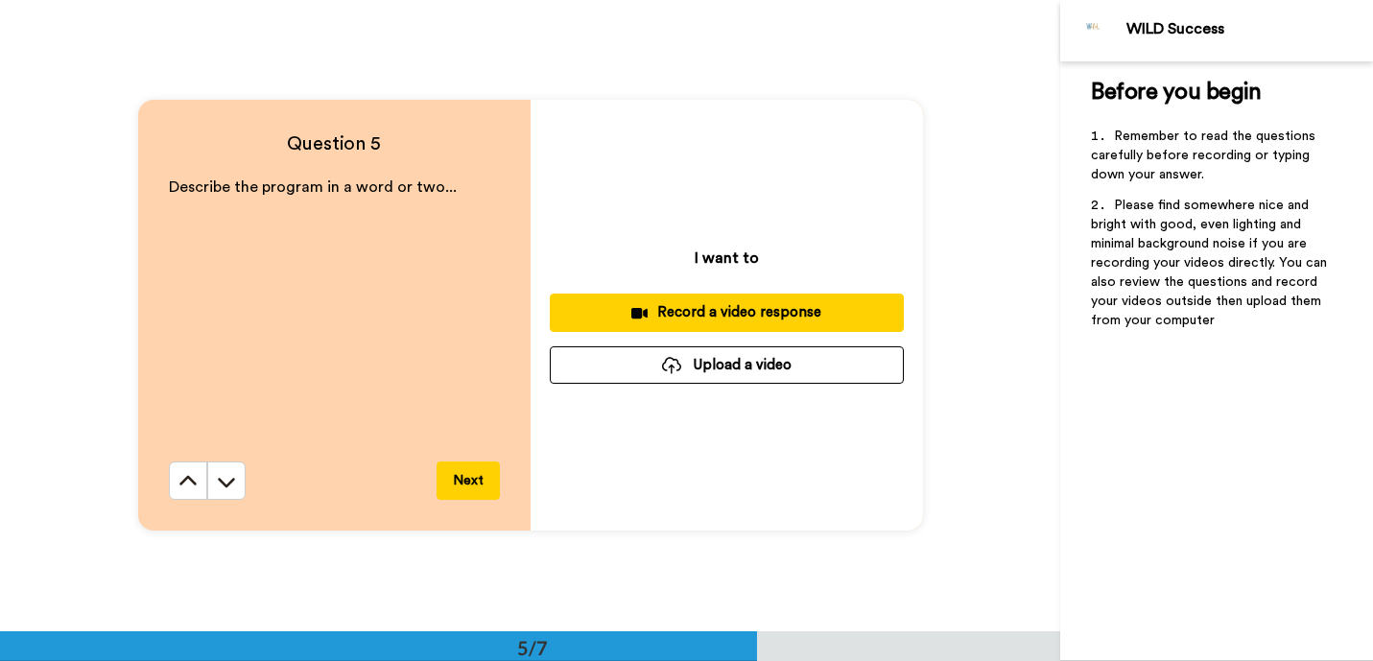
click at [682, 306] on div "Record a video response" at bounding box center [726, 312] width 323 height 20
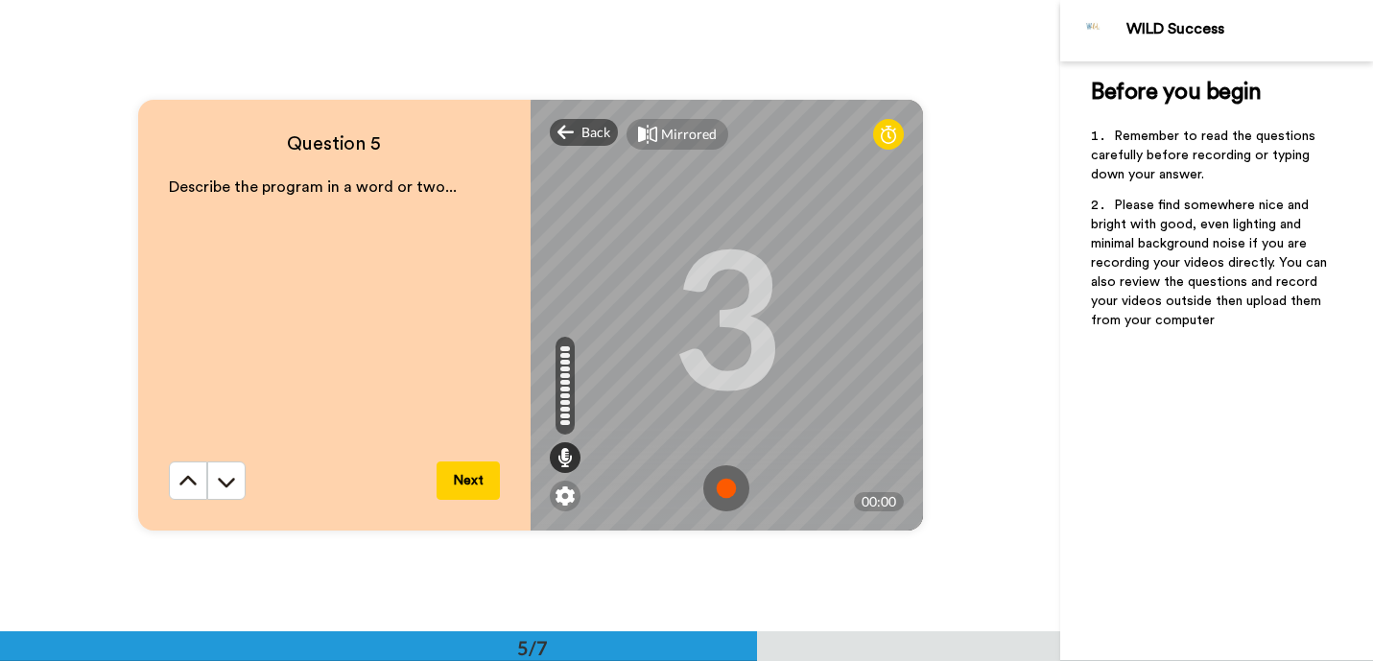
click at [723, 489] on img at bounding box center [727, 488] width 46 height 46
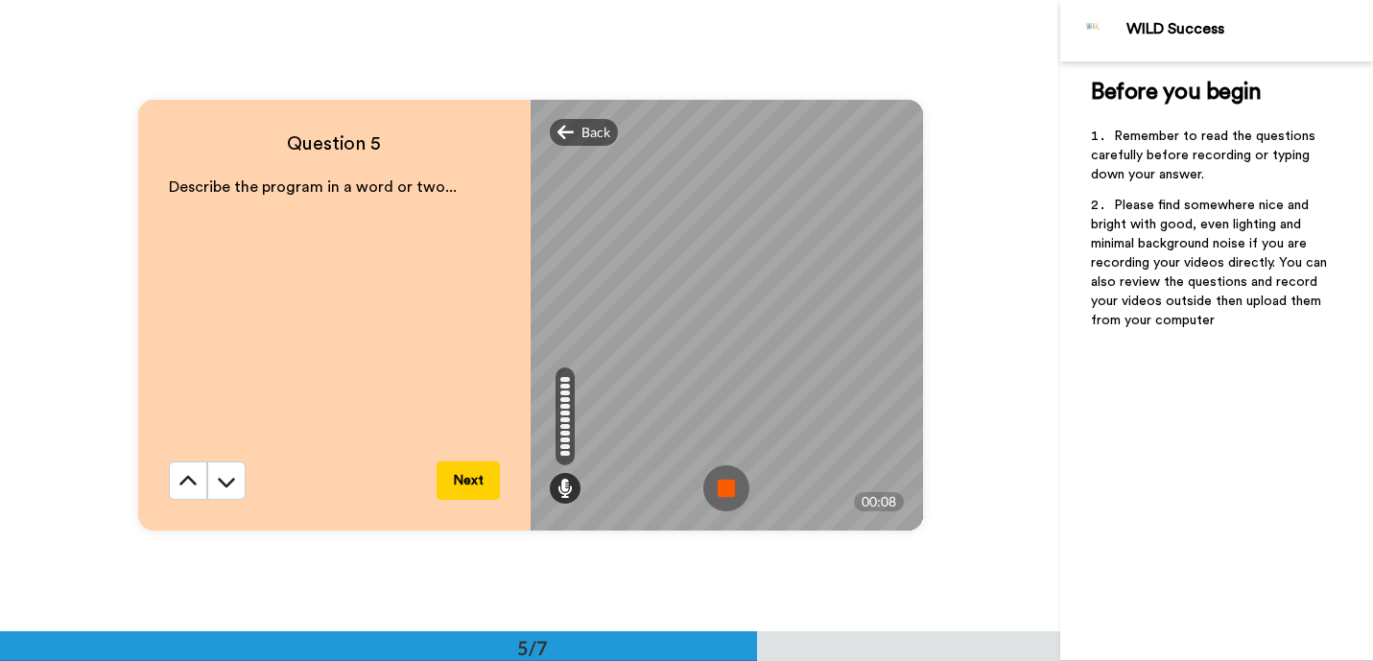
click at [724, 493] on img at bounding box center [727, 488] width 46 height 46
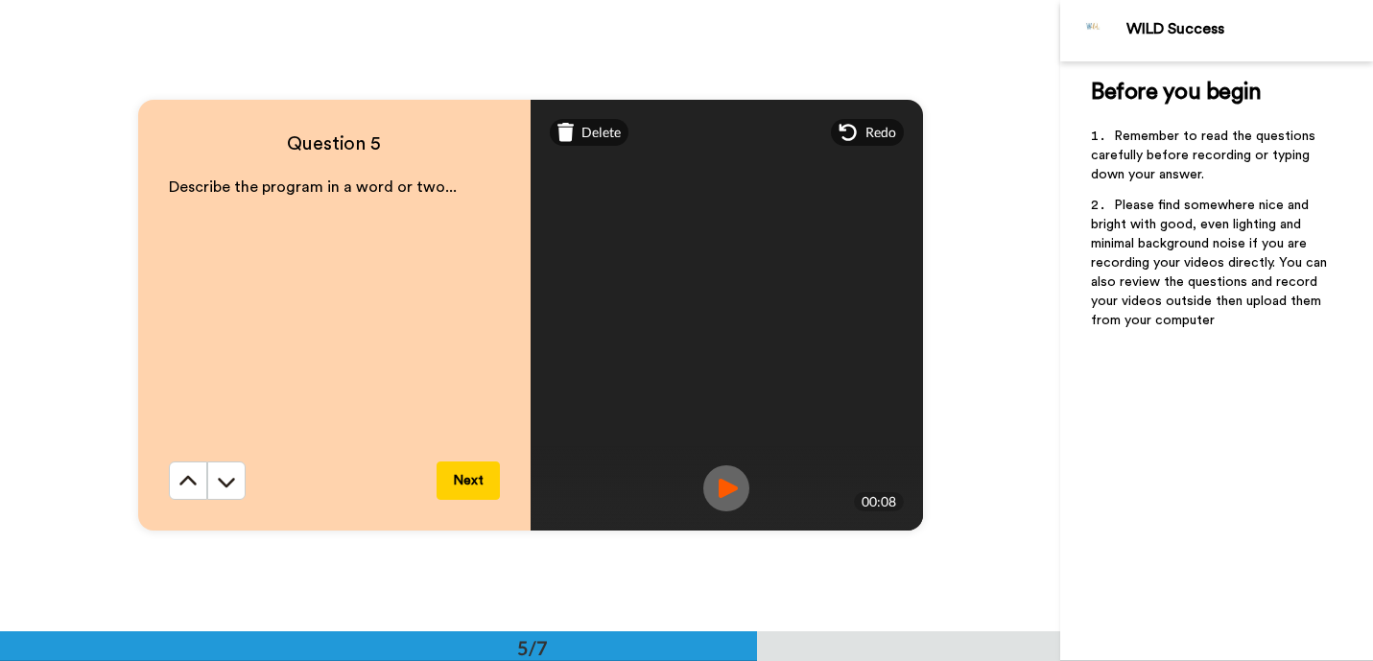
click at [469, 489] on button "Next" at bounding box center [468, 481] width 63 height 38
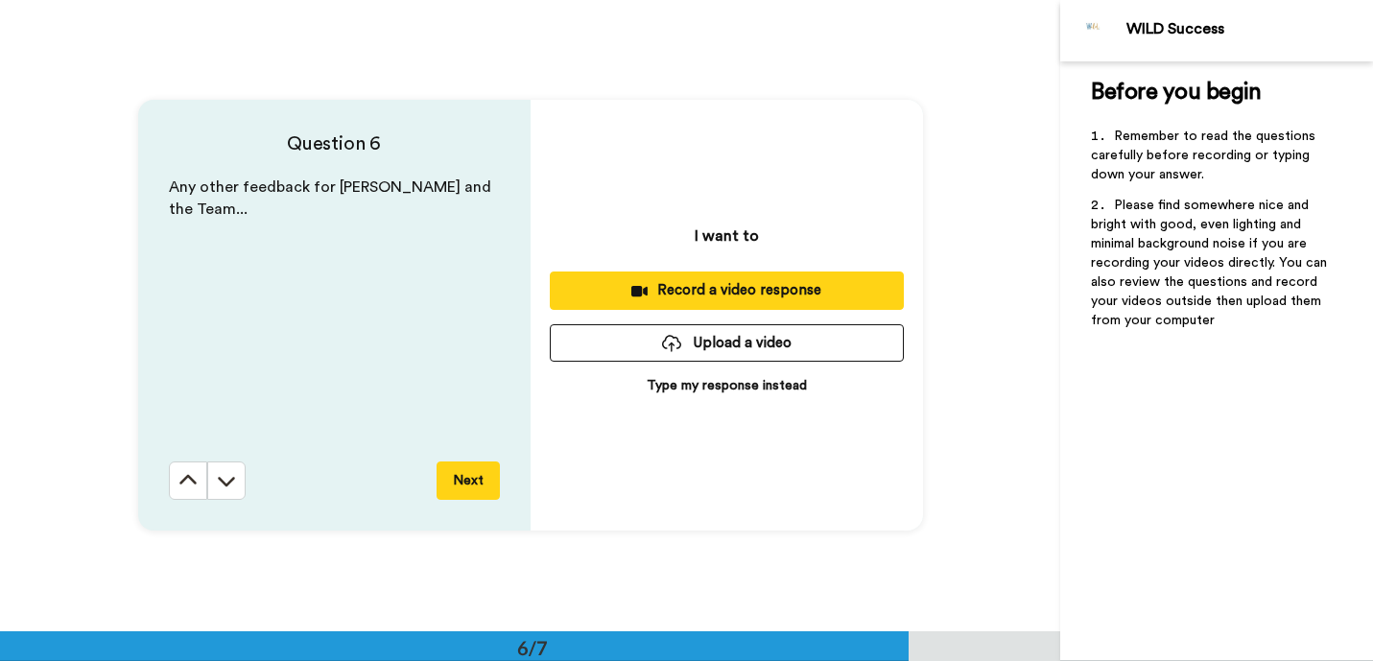
scroll to position [3161, 0]
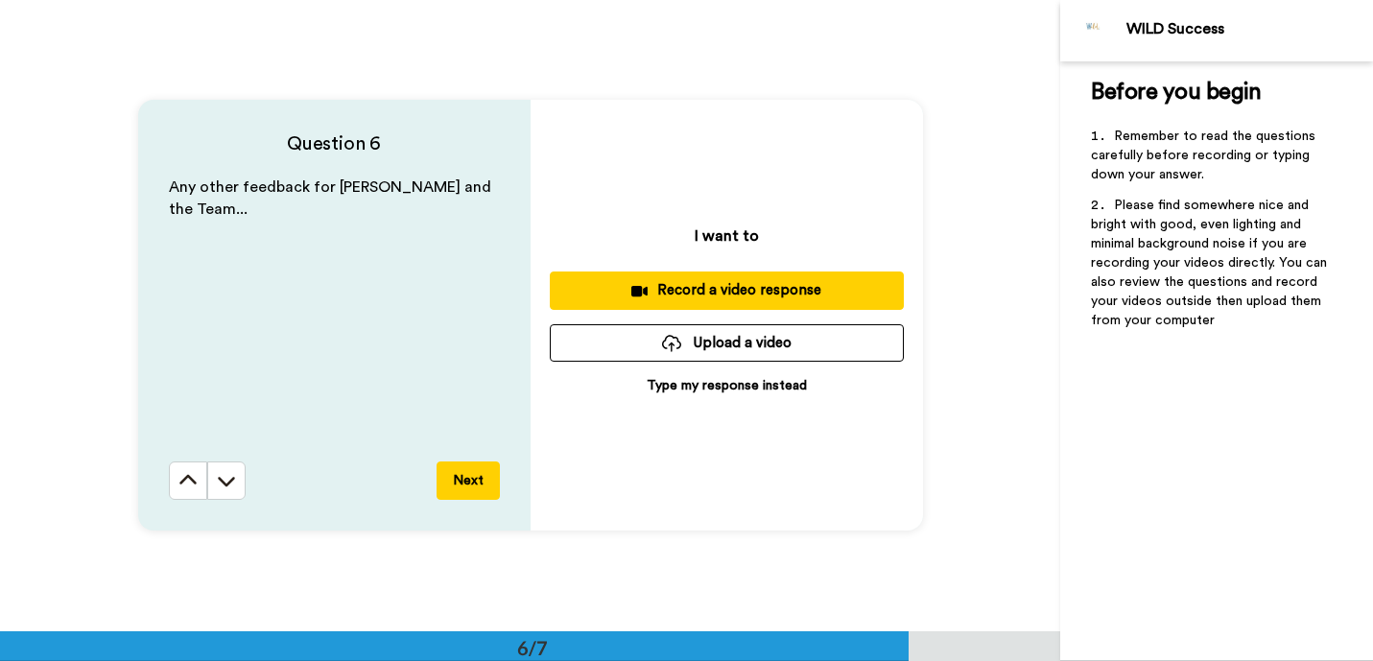
click at [693, 295] on div "Record a video response" at bounding box center [726, 290] width 323 height 20
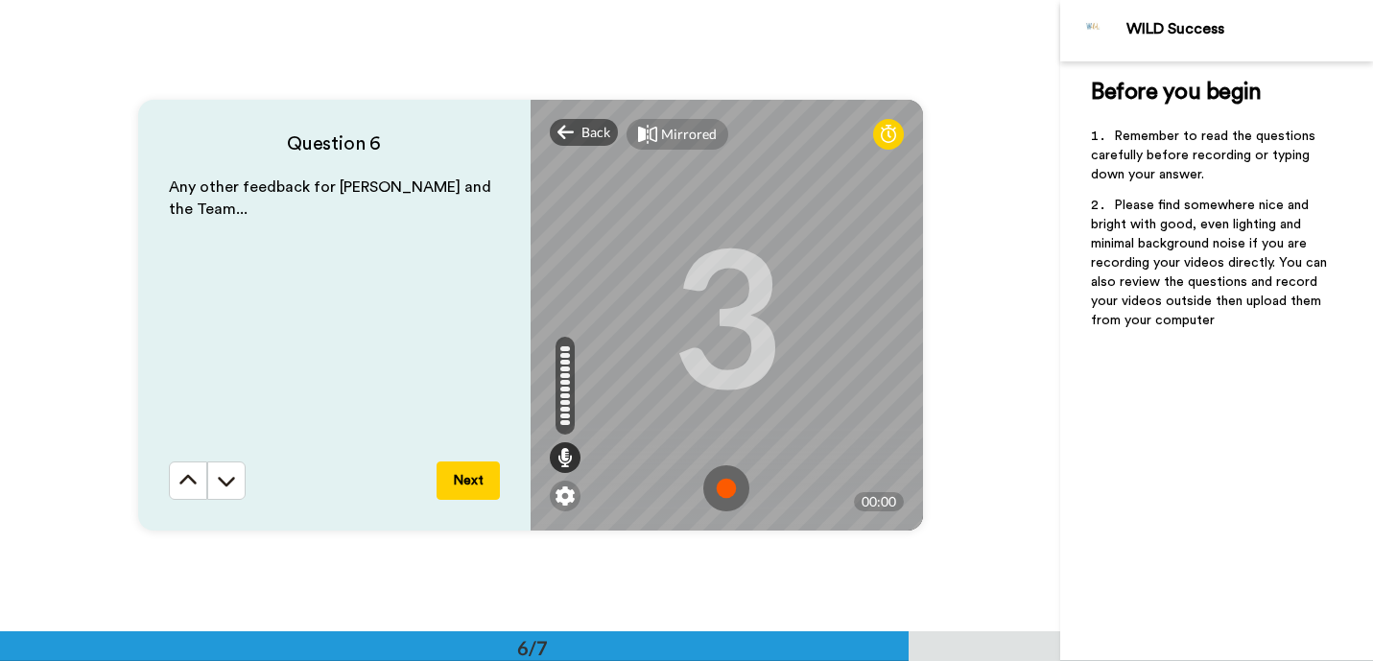
click at [721, 489] on img at bounding box center [727, 488] width 46 height 46
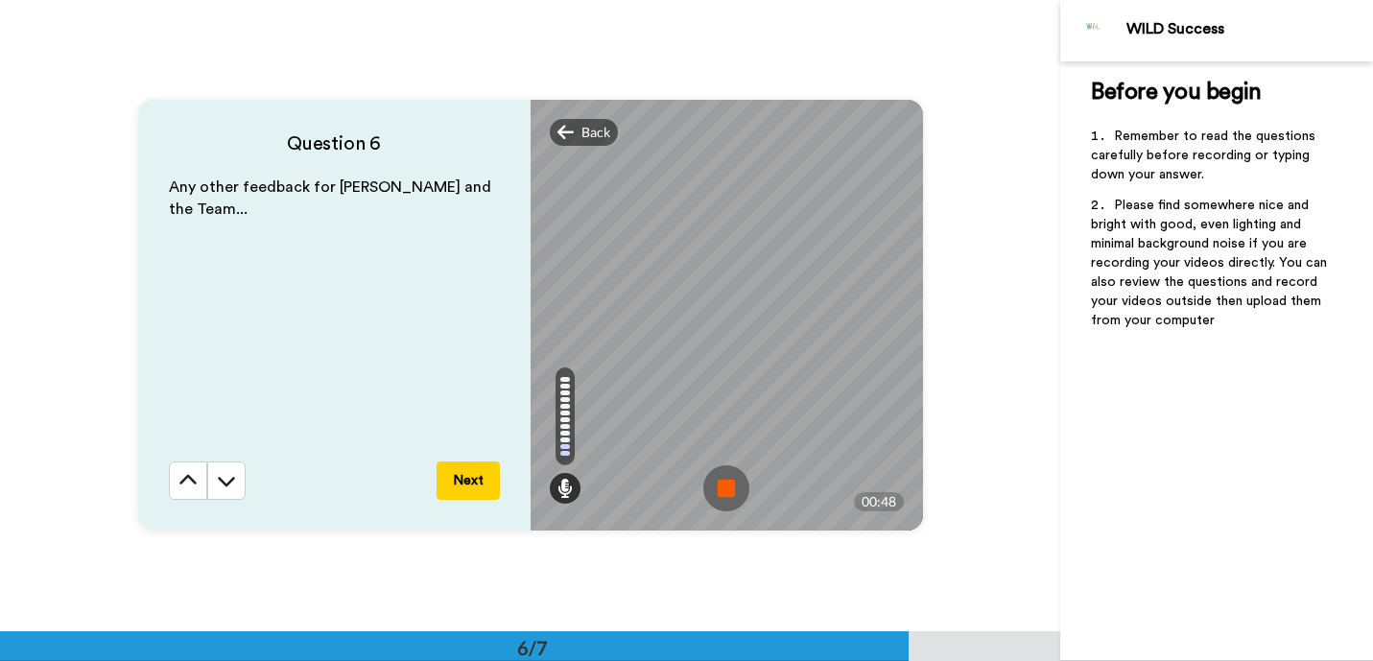
click at [721, 491] on img at bounding box center [727, 488] width 46 height 46
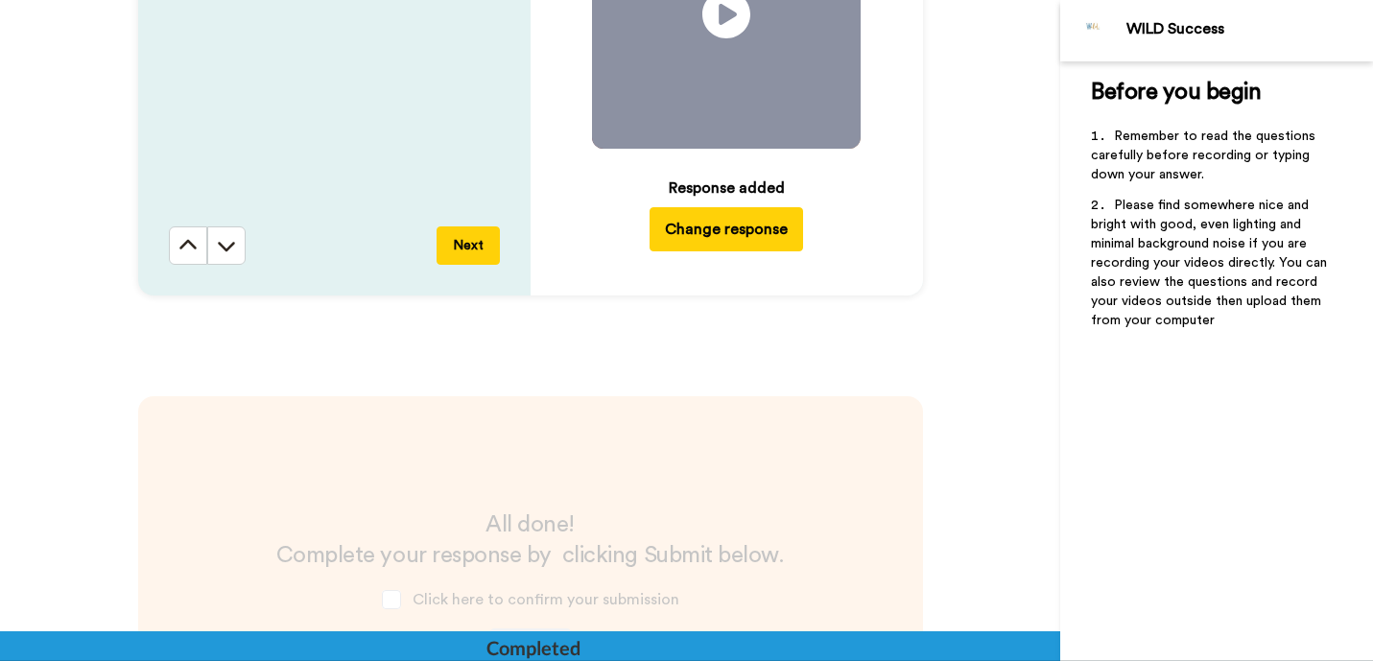
scroll to position [3671, 0]
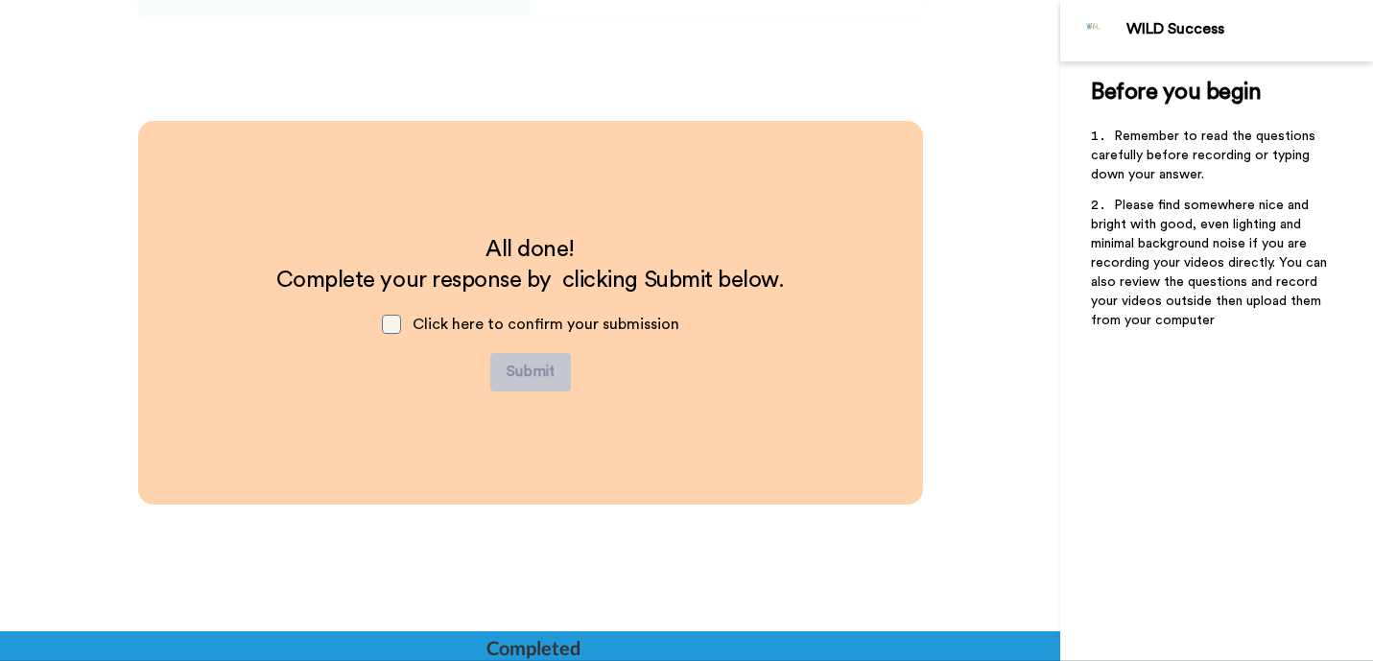
click at [388, 323] on span at bounding box center [391, 324] width 19 height 19
click at [523, 372] on button "Submit" at bounding box center [530, 372] width 81 height 38
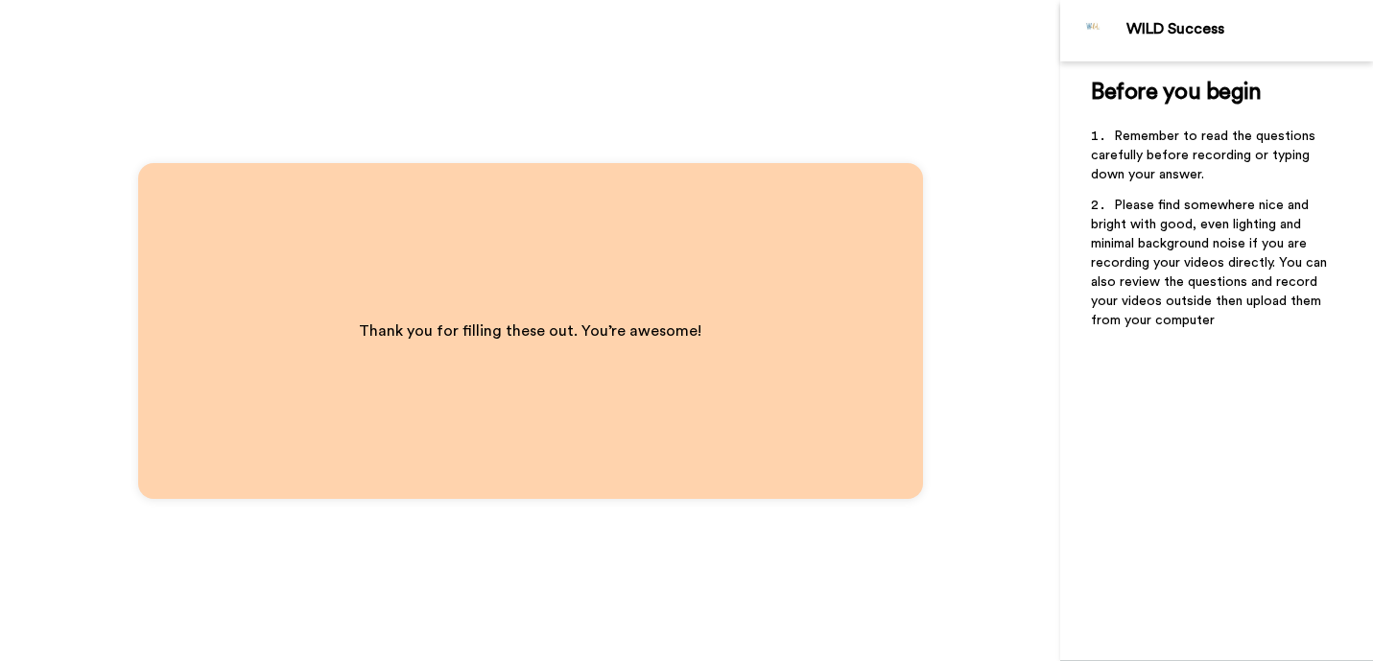
click at [1271, 31] on div "WILD Success" at bounding box center [1250, 29] width 246 height 18
